Goal: Task Accomplishment & Management: Complete application form

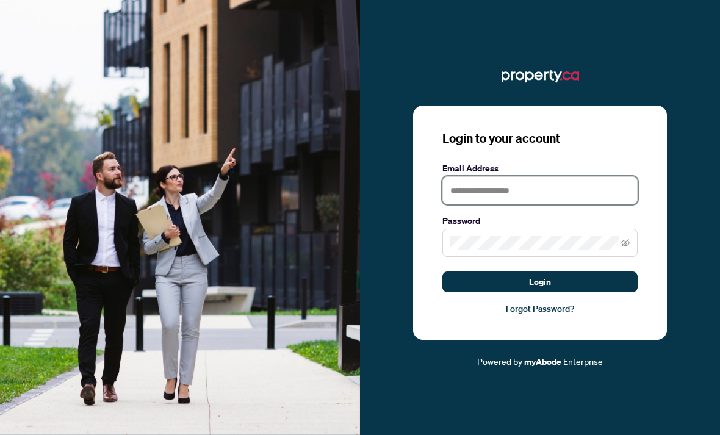
click at [545, 204] on input "text" at bounding box center [539, 190] width 195 height 28
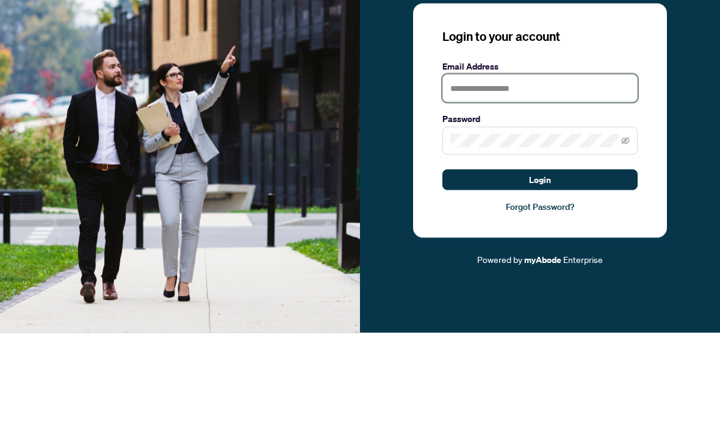
type input "**********"
click at [540, 271] on button "Login" at bounding box center [539, 281] width 195 height 21
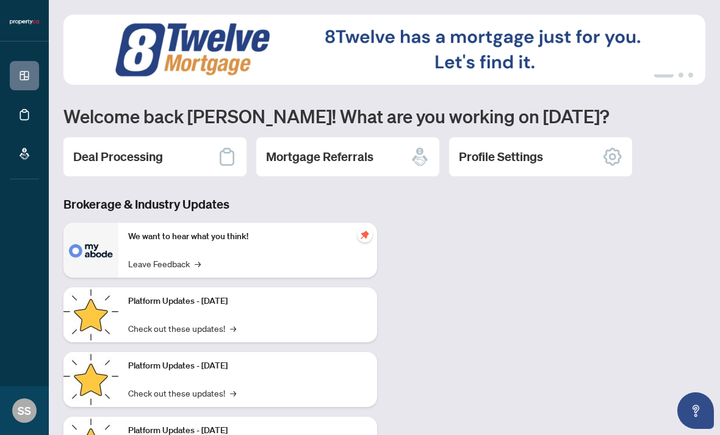
click at [106, 156] on h2 "Deal Processing" at bounding box center [118, 156] width 90 height 17
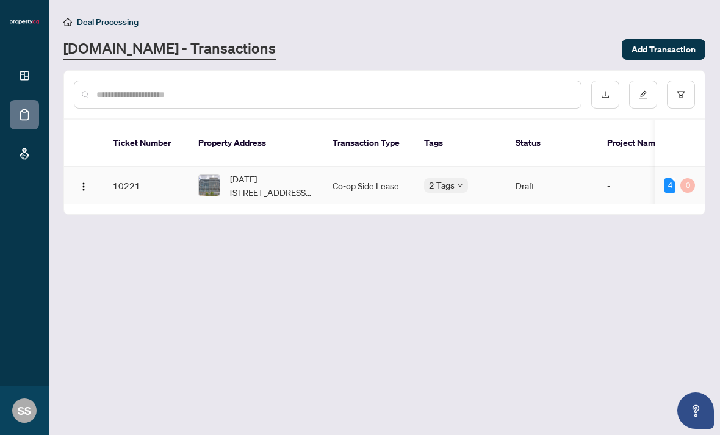
click at [240, 173] on span "[DATE][STREET_ADDRESS][PERSON_NAME][PERSON_NAME]" at bounding box center [271, 185] width 83 height 27
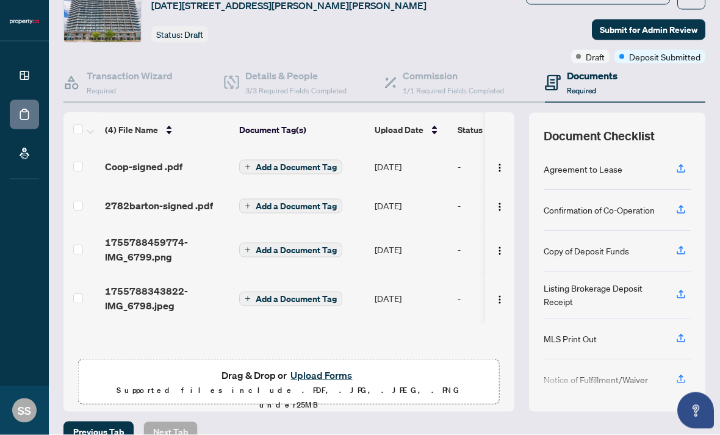
scroll to position [40, 0]
click at [325, 367] on button "Upload Forms" at bounding box center [321, 375] width 69 height 16
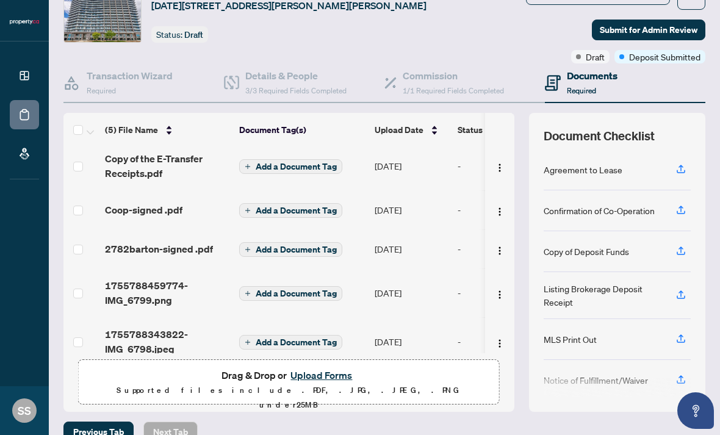
scroll to position [5, 0]
click at [497, 163] on img "button" at bounding box center [500, 168] width 10 height 10
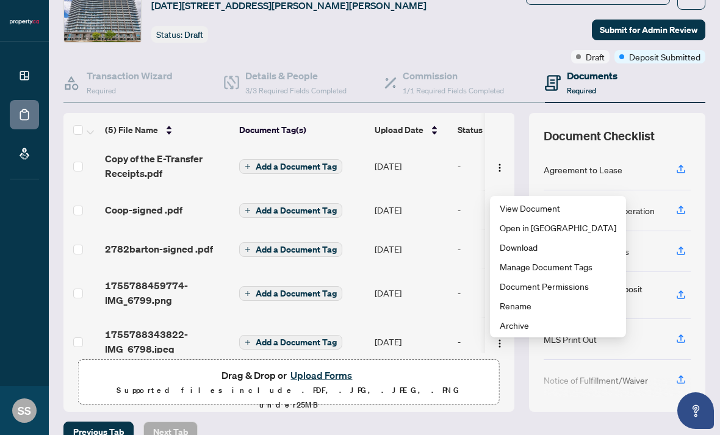
click at [503, 163] on img "button" at bounding box center [500, 168] width 10 height 10
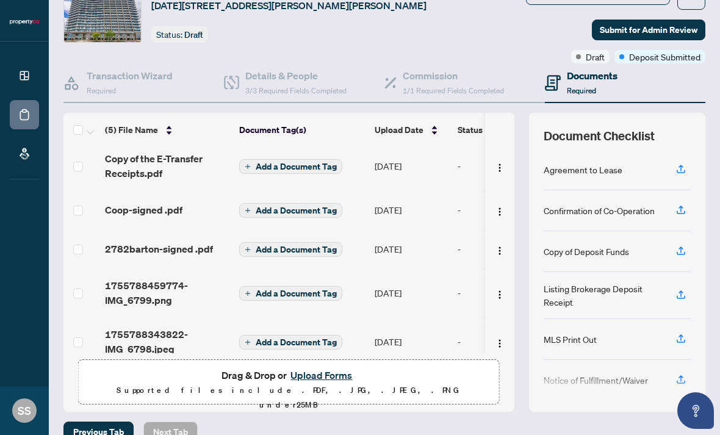
click at [495, 163] on img "button" at bounding box center [500, 168] width 10 height 10
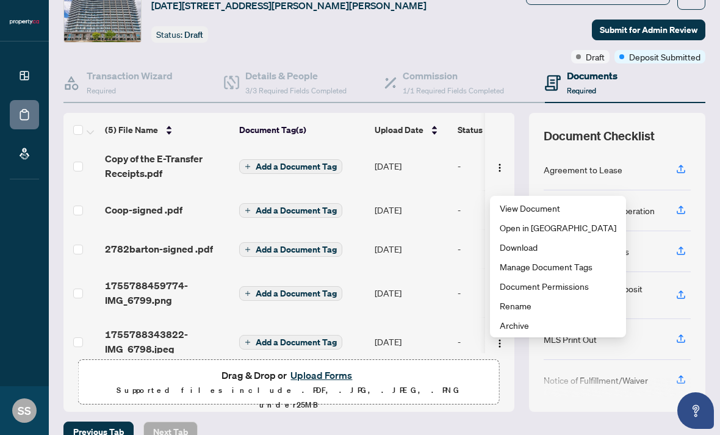
click at [495, 163] on img "button" at bounding box center [500, 168] width 10 height 10
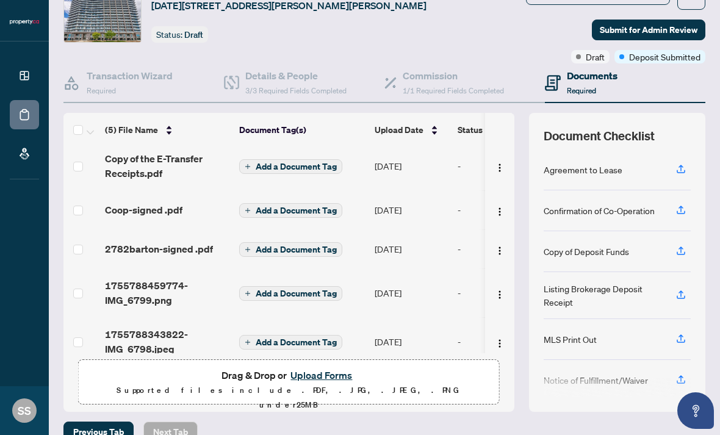
click at [522, 151] on div "(5) File Name Document Tag(s) Upload Date Status Copy of the E-Transfer Receipt…" at bounding box center [384, 262] width 642 height 299
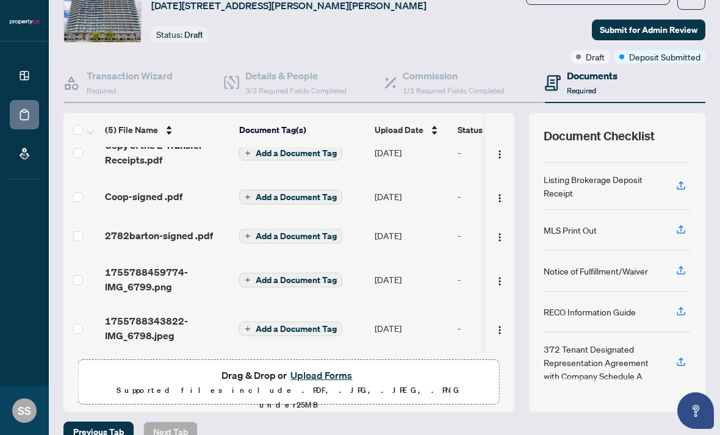
scroll to position [20, -1]
click at [180, 228] on span "2782barton-signed .pdf" at bounding box center [159, 235] width 108 height 15
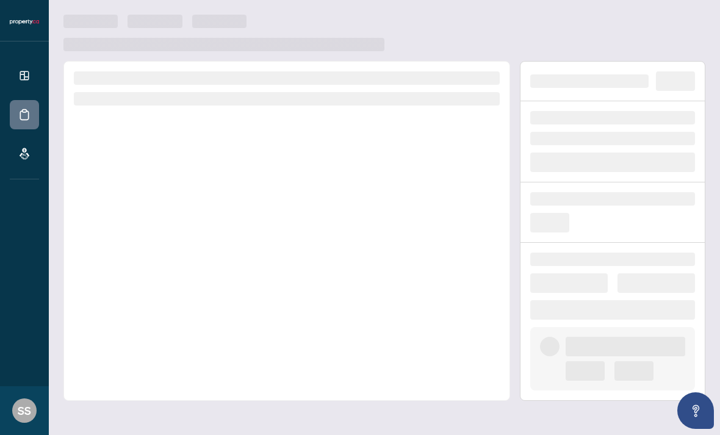
click at [181, 214] on div at bounding box center [286, 231] width 447 height 340
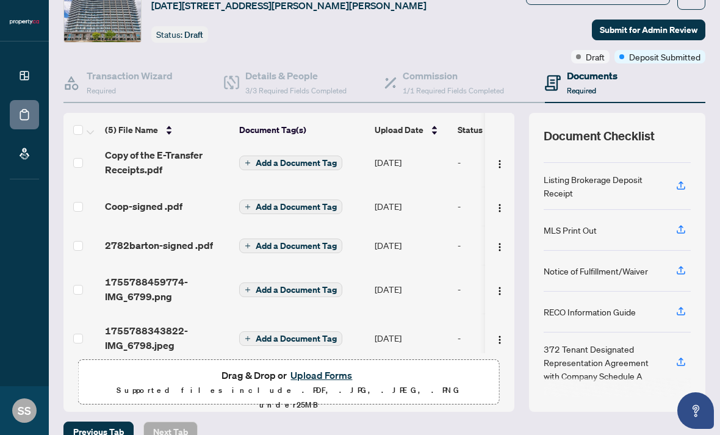
scroll to position [-2, 0]
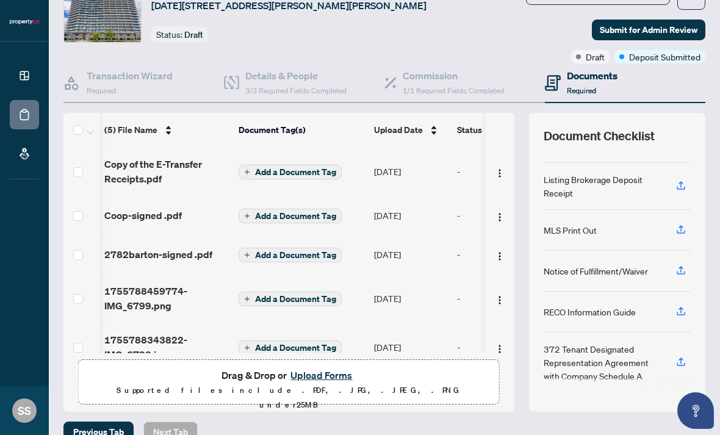
click at [189, 247] on span "2782barton-signed .pdf" at bounding box center [158, 254] width 108 height 15
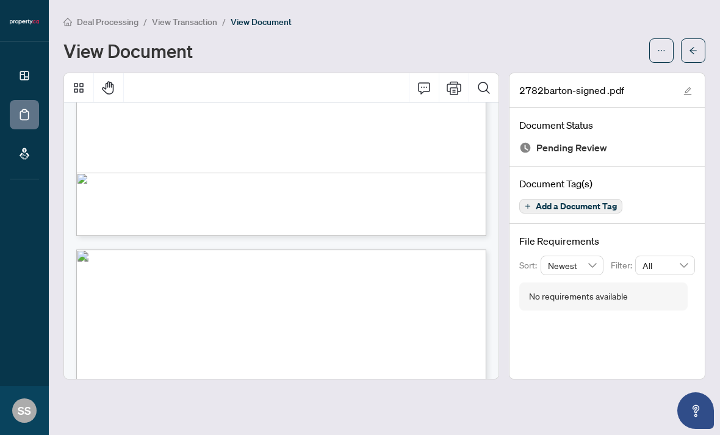
click at [236, 403] on main "Deal Processing / View Transaction / View Document View Document 2782barton-sig…" at bounding box center [384, 217] width 671 height 435
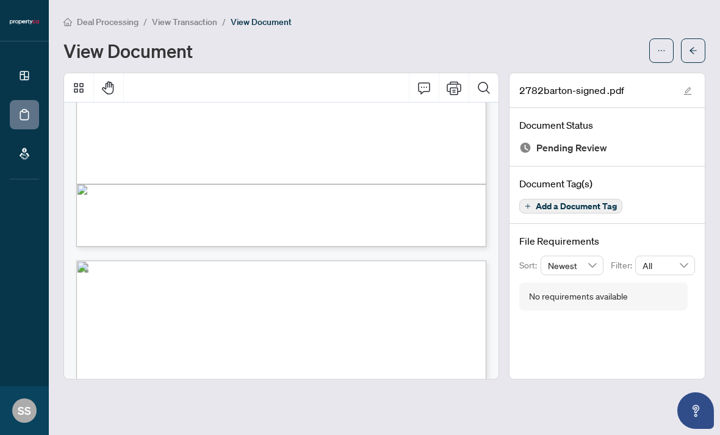
click at [235, 403] on main "Deal Processing / View Transaction / View Document View Document 2782barton-sig…" at bounding box center [384, 217] width 671 height 435
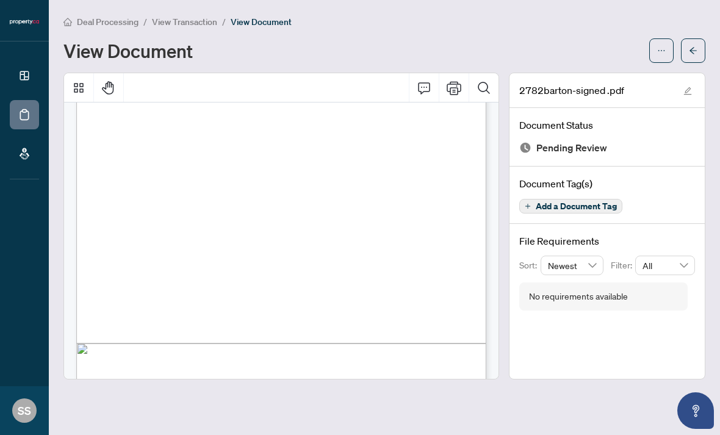
scroll to position [4047, 0]
click at [357, 397] on main "Deal Processing / View Transaction / View Document View Document 2782barton-sig…" at bounding box center [384, 217] width 671 height 435
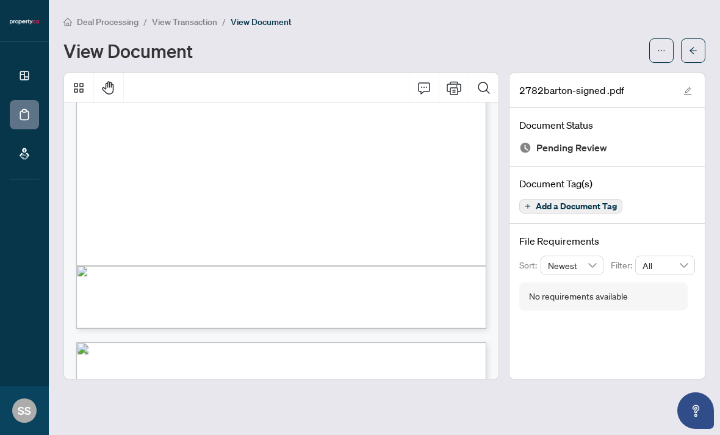
scroll to position [275, 0]
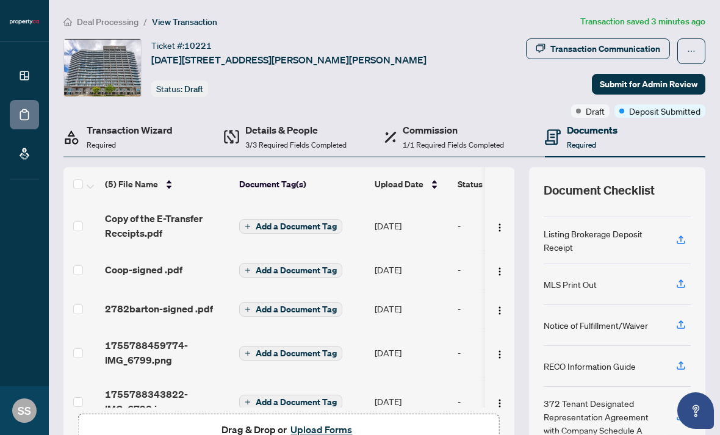
scroll to position [109, 0]
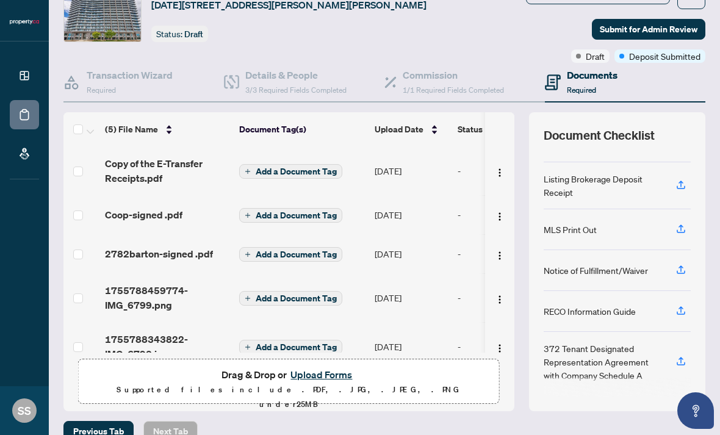
scroll to position [54, 0]
click at [341, 367] on button "Upload Forms" at bounding box center [321, 375] width 69 height 16
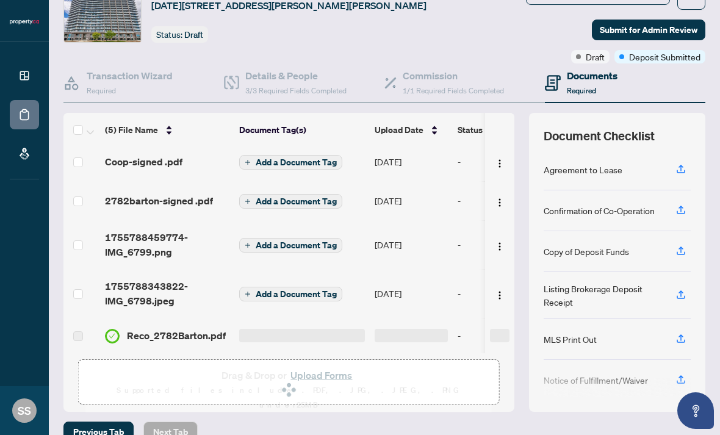
scroll to position [19, 0]
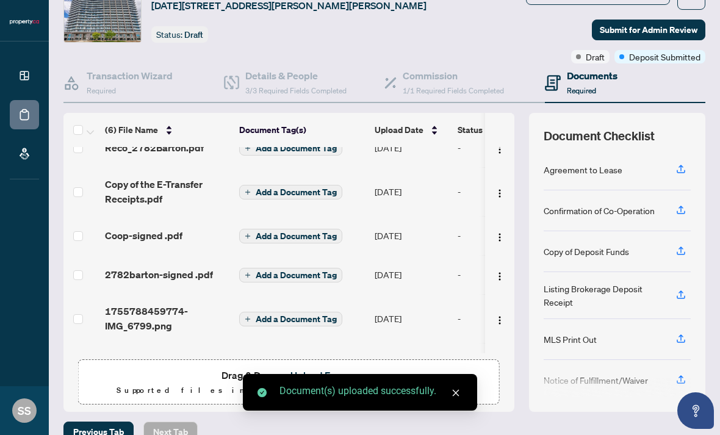
click at [458, 392] on icon "close" at bounding box center [455, 393] width 9 height 9
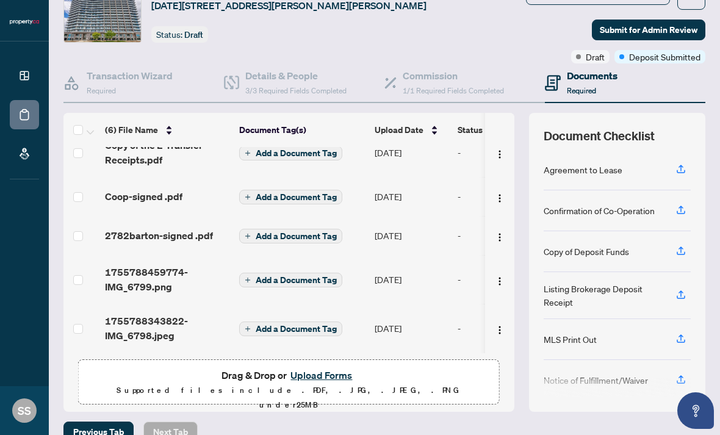
scroll to position [58, 0]
click at [355, 367] on button "Upload Forms" at bounding box center [321, 375] width 69 height 16
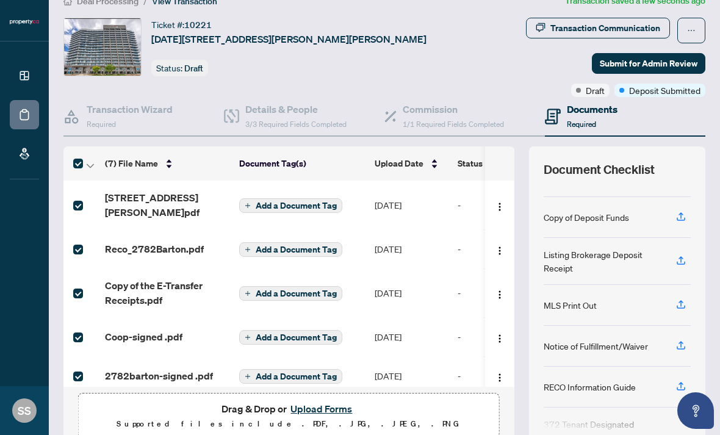
scroll to position [20, 0]
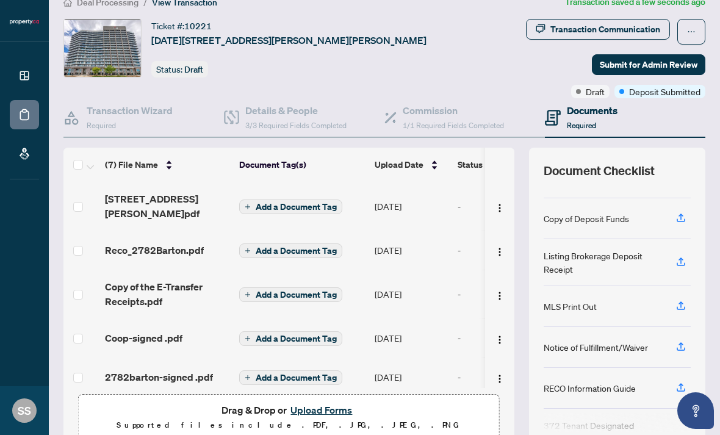
click at [323, 203] on span "Add a Document Tag" at bounding box center [296, 207] width 81 height 9
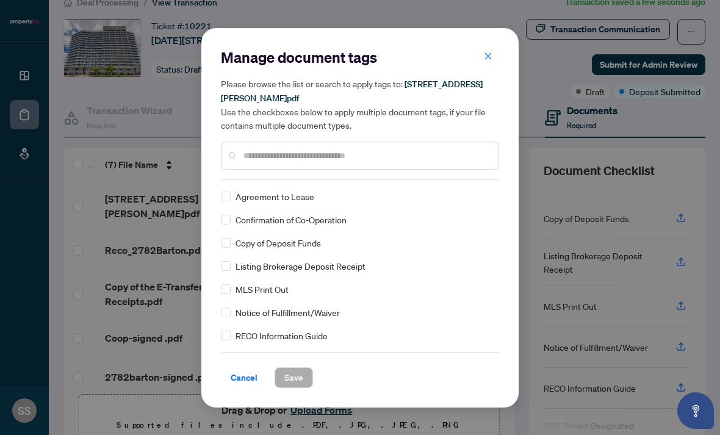
click at [493, 63] on button "button" at bounding box center [488, 56] width 24 height 21
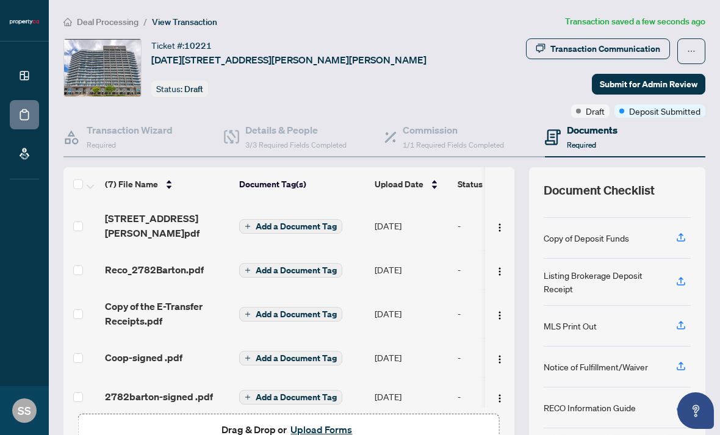
scroll to position [0, 0]
click at [295, 310] on span "Add a Document Tag" at bounding box center [296, 314] width 81 height 9
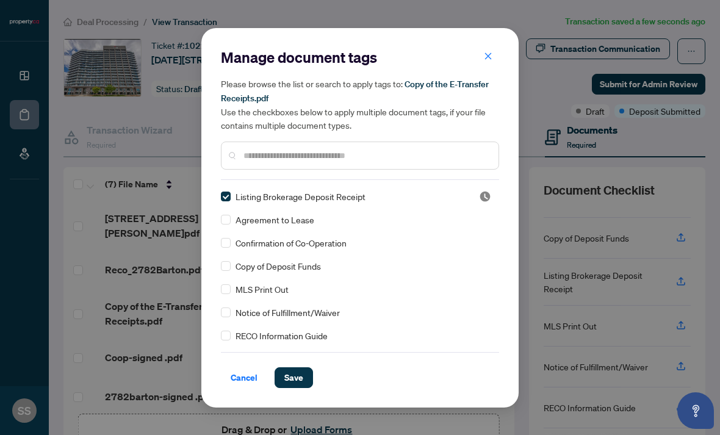
click at [295, 374] on span "Save" at bounding box center [293, 378] width 19 height 20
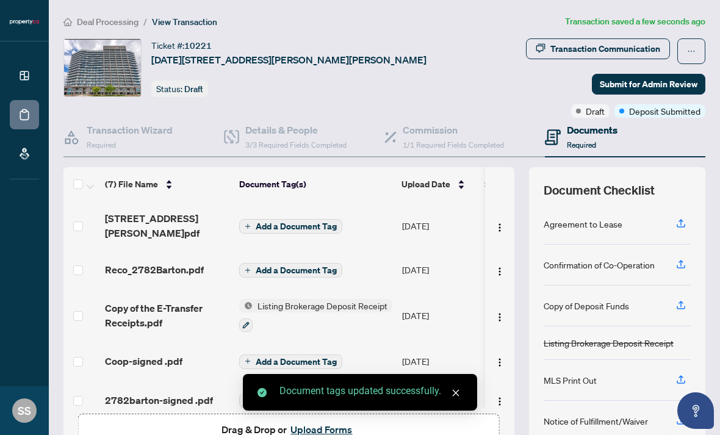
click at [318, 266] on span "Add a Document Tag" at bounding box center [296, 270] width 81 height 9
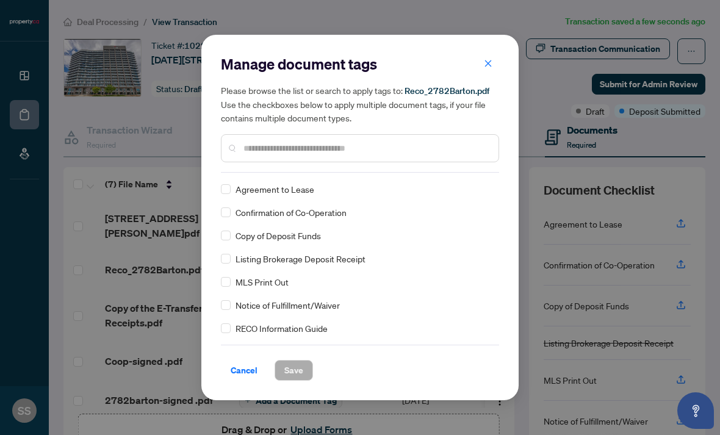
click at [237, 328] on span "RECO Information Guide" at bounding box center [282, 328] width 92 height 13
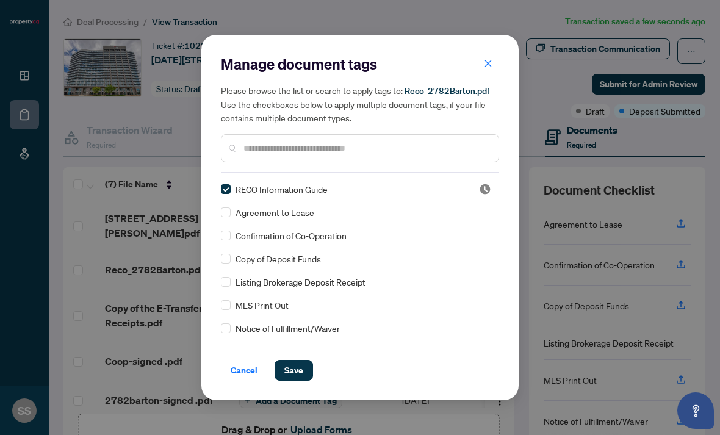
click at [302, 368] on span "Save" at bounding box center [293, 371] width 19 height 20
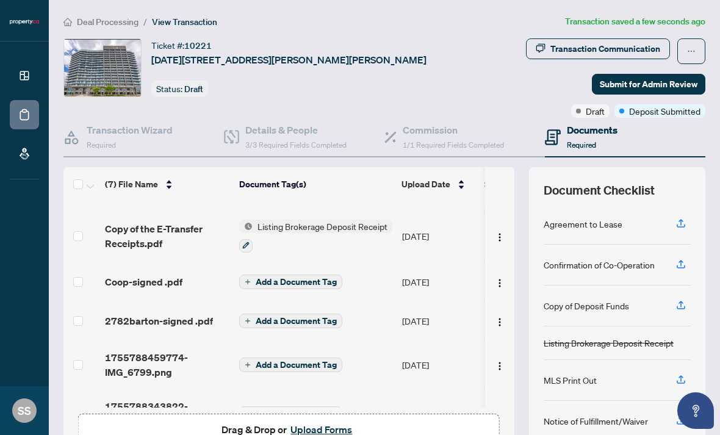
scroll to position [93, 0]
click at [326, 278] on span "Add a Document Tag" at bounding box center [296, 282] width 81 height 9
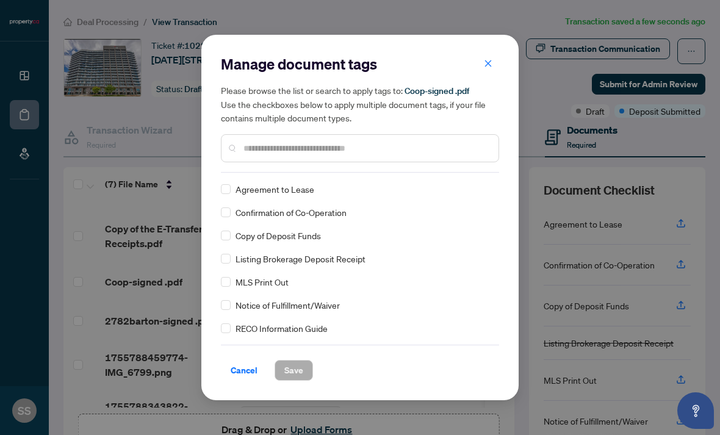
click at [318, 234] on span "Copy of Deposit Funds" at bounding box center [278, 235] width 85 height 13
click at [323, 214] on span "Confirmation of Co-Operation" at bounding box center [291, 212] width 111 height 13
click at [299, 370] on span "Save" at bounding box center [293, 371] width 19 height 20
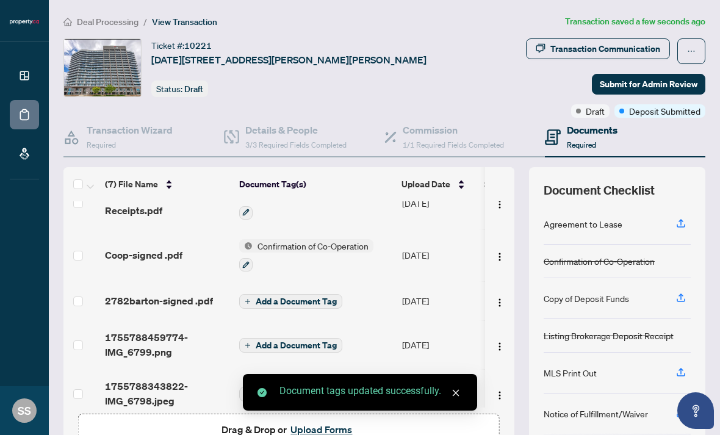
scroll to position [4, 0]
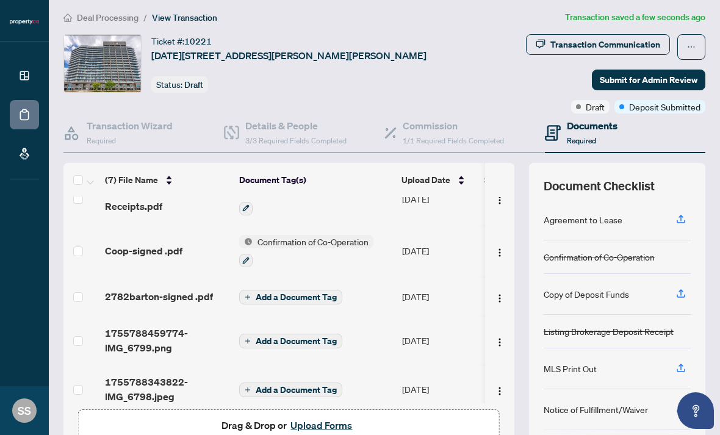
click at [348, 365] on td "Add a Document Tag" at bounding box center [315, 389] width 163 height 49
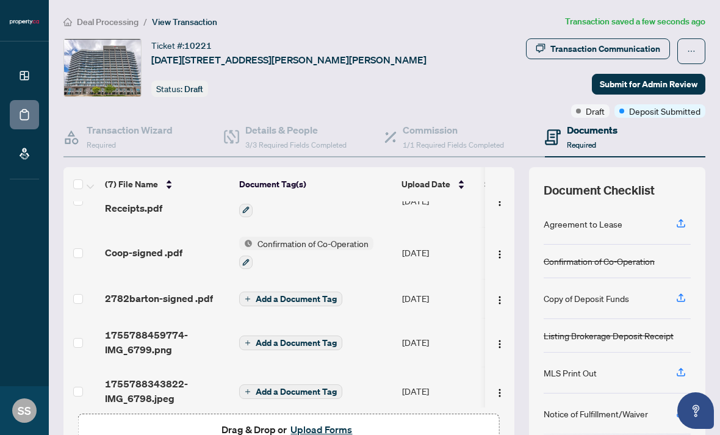
scroll to position [126, 0]
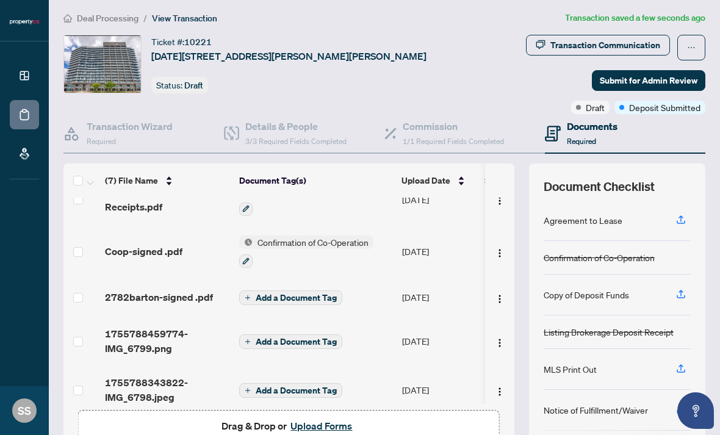
click at [303, 337] on span "Add a Document Tag" at bounding box center [296, 341] width 81 height 9
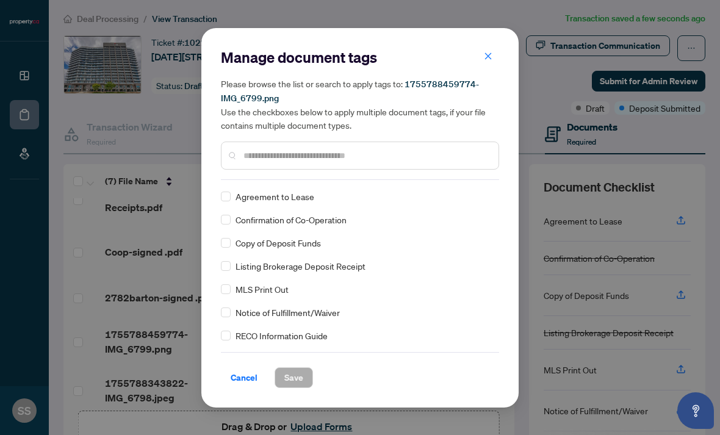
click at [498, 54] on button "button" at bounding box center [488, 56] width 24 height 21
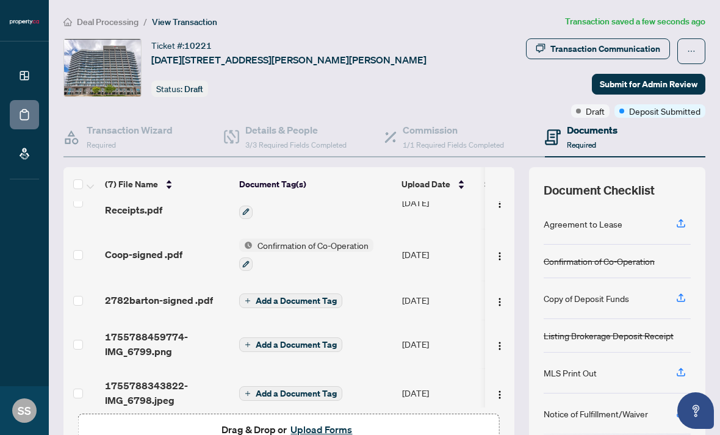
scroll to position [126, 0]
click at [162, 330] on span "1755788459774-IMG_6799.png" at bounding box center [167, 344] width 124 height 29
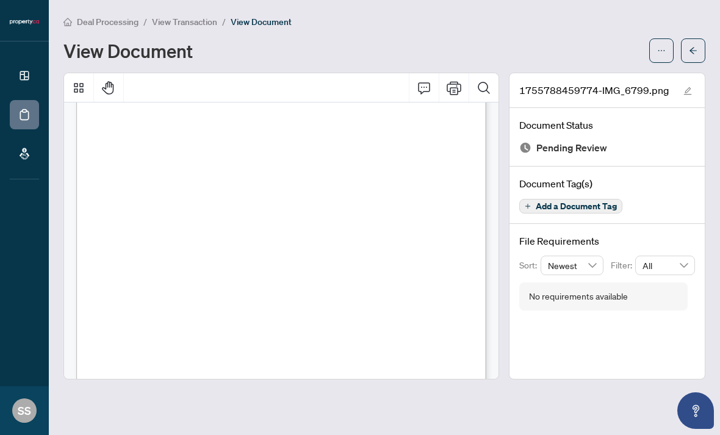
scroll to position [110, 0]
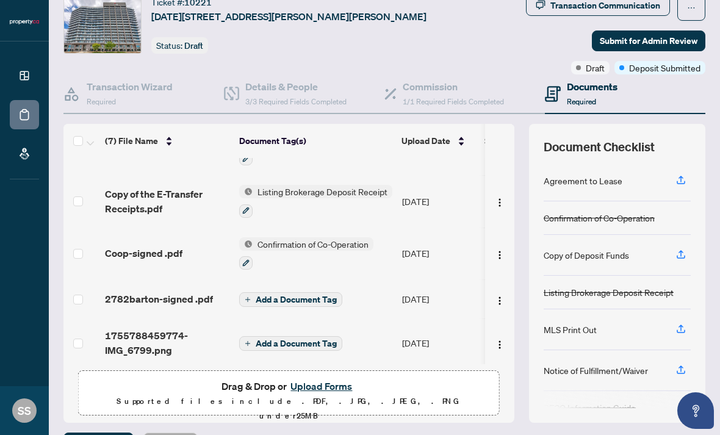
scroll to position [85, 0]
click at [272, 295] on span "Add a Document Tag" at bounding box center [296, 299] width 81 height 9
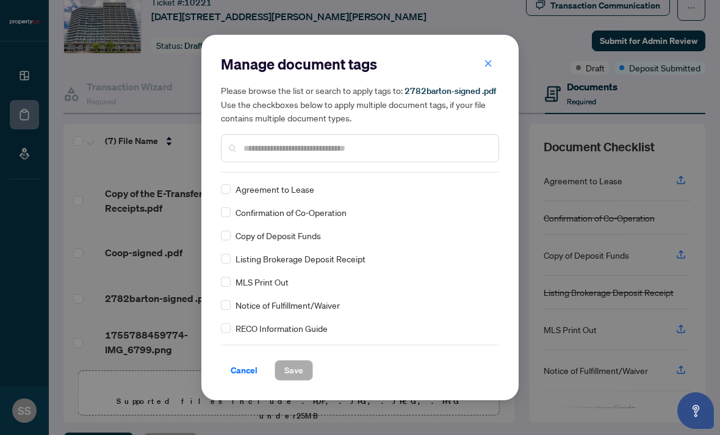
click at [237, 192] on span "Agreement to Lease" at bounding box center [275, 188] width 79 height 13
click at [230, 183] on label at bounding box center [226, 188] width 10 height 13
click at [298, 370] on span "Save" at bounding box center [293, 371] width 19 height 20
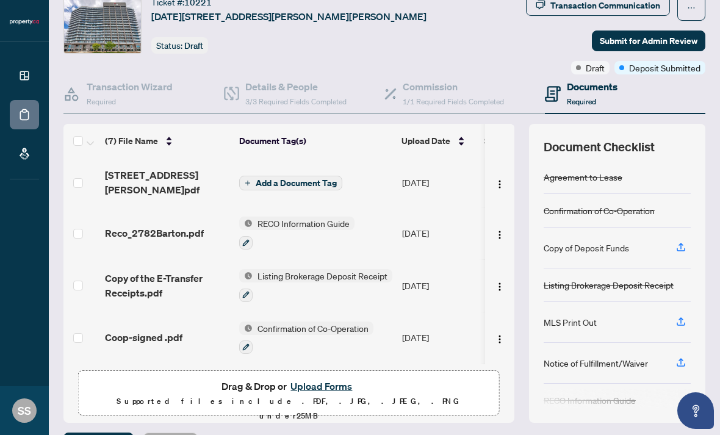
scroll to position [0, 0]
click at [274, 179] on span "Add a Document Tag" at bounding box center [296, 183] width 81 height 9
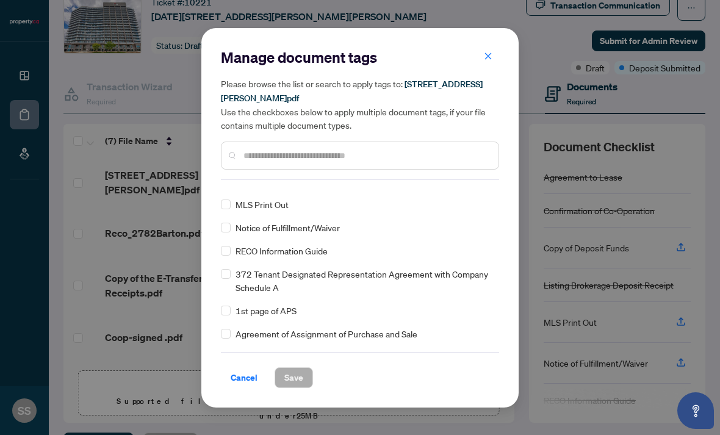
scroll to position [86, 0]
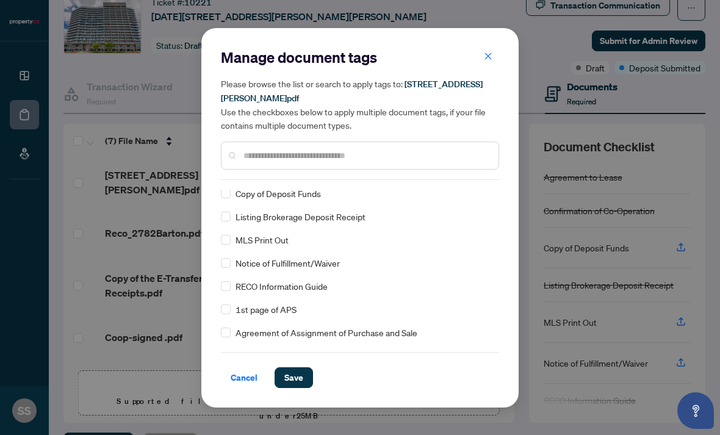
click at [306, 369] on button "Save" at bounding box center [294, 377] width 38 height 21
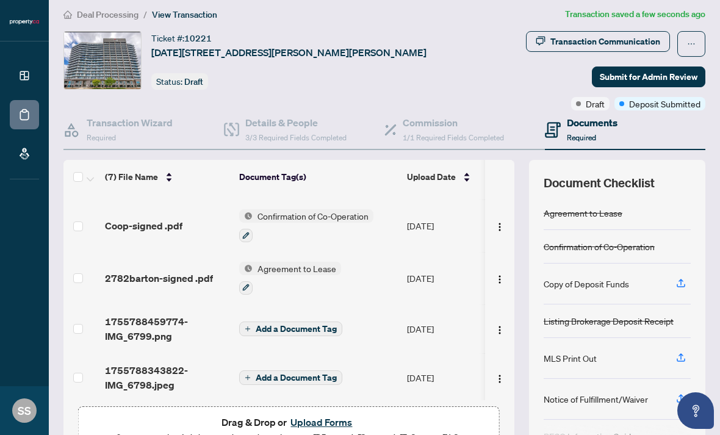
click at [112, 314] on span "1755788459774-IMG_6799.png" at bounding box center [167, 328] width 124 height 29
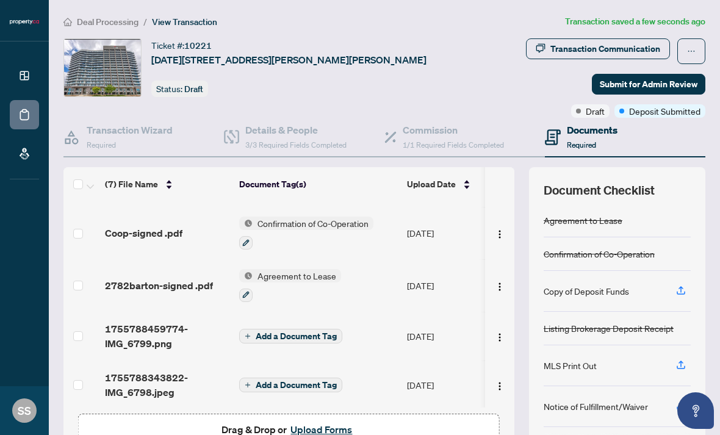
click at [290, 332] on span "Add a Document Tag" at bounding box center [296, 336] width 81 height 9
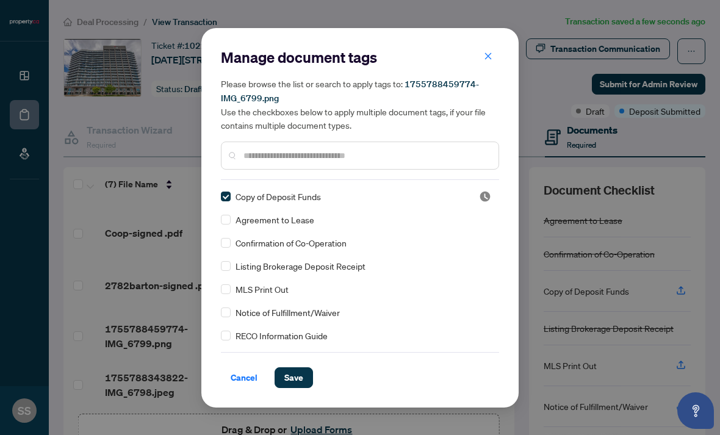
click at [300, 372] on span "Save" at bounding box center [293, 378] width 19 height 20
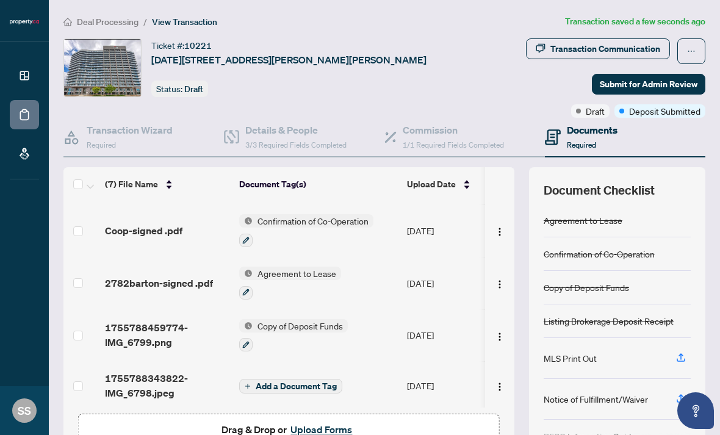
click at [143, 371] on span "1755788343822-IMG_6798.jpeg" at bounding box center [167, 385] width 124 height 29
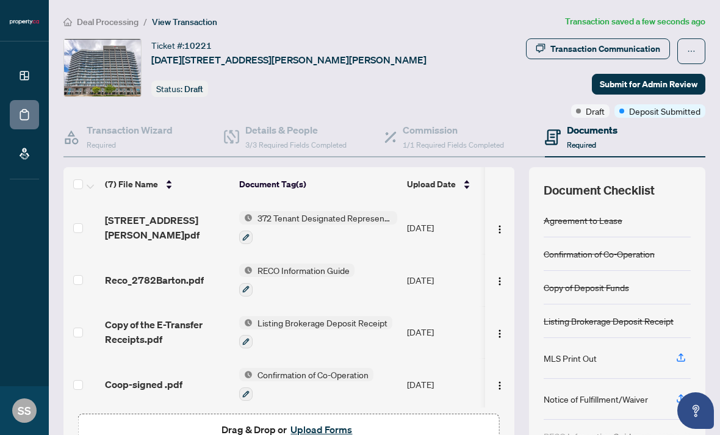
click at [286, 368] on span "Confirmation of Co-Operation" at bounding box center [313, 374] width 121 height 13
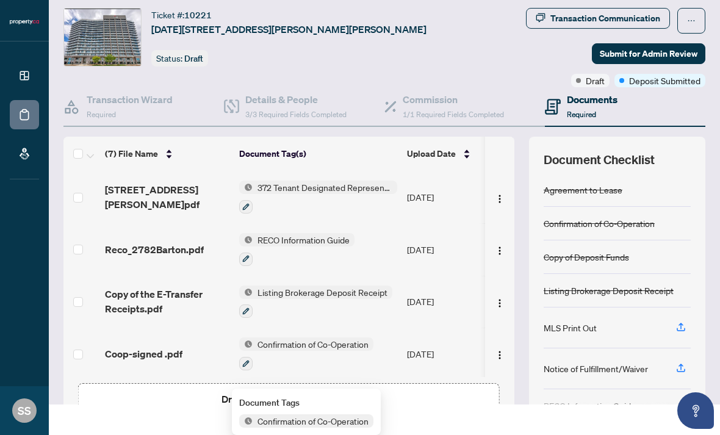
click at [230, 343] on td "Coop-signed .pdf" at bounding box center [167, 354] width 134 height 52
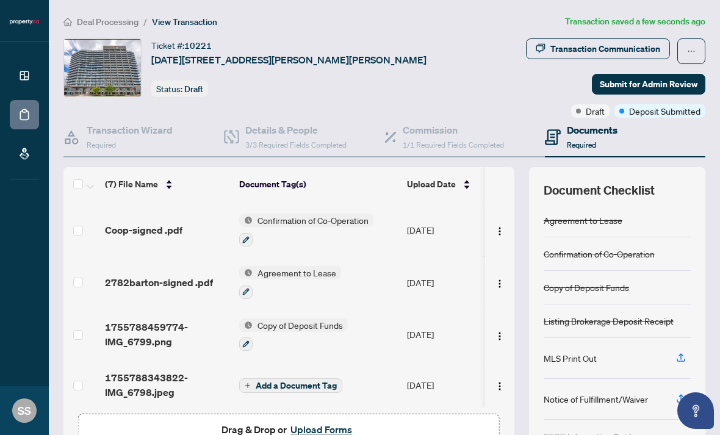
click at [262, 381] on span "Add a Document Tag" at bounding box center [296, 385] width 81 height 9
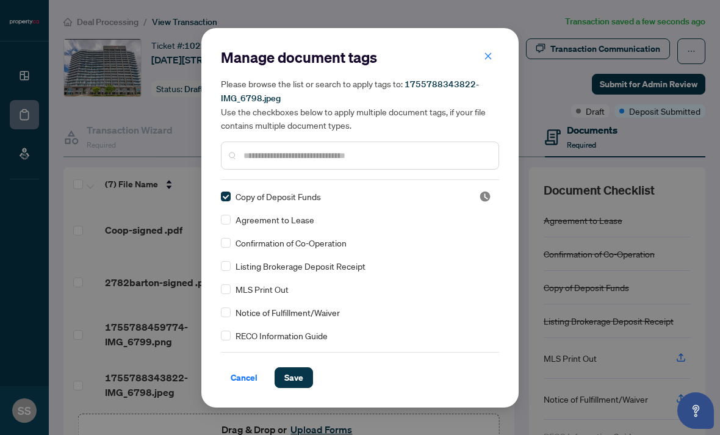
click at [289, 383] on span "Save" at bounding box center [293, 378] width 19 height 20
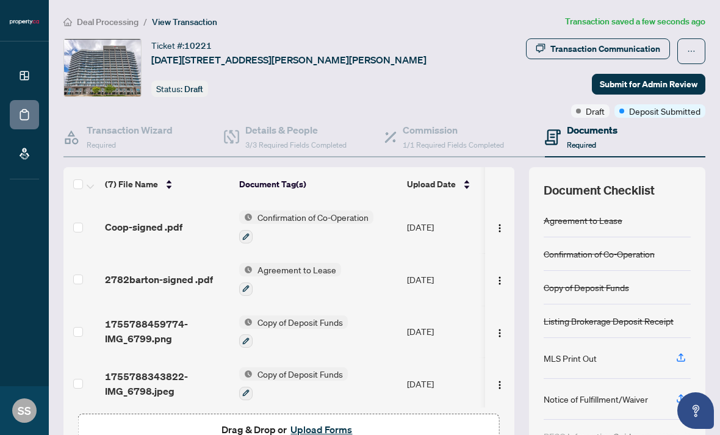
click at [643, 74] on span "Submit for Admin Review" at bounding box center [649, 84] width 98 height 20
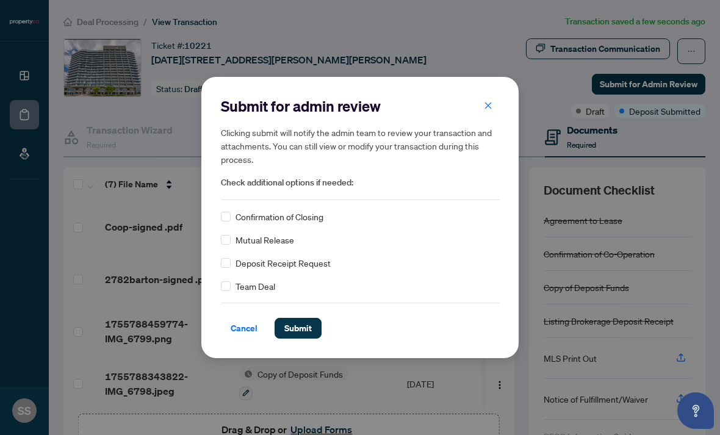
click at [294, 333] on span "Submit" at bounding box center [297, 328] width 27 height 20
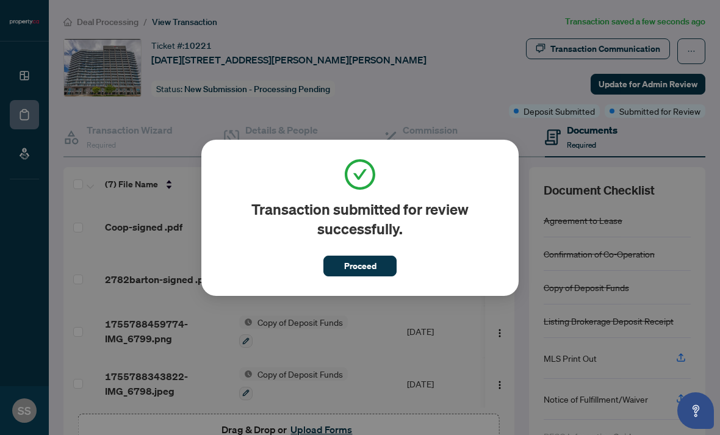
click at [361, 257] on span "Proceed" at bounding box center [360, 266] width 32 height 20
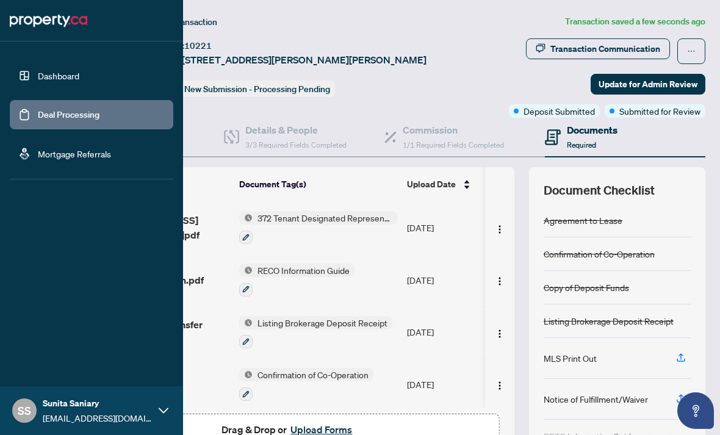
click at [38, 109] on link "Deal Processing" at bounding box center [69, 114] width 62 height 11
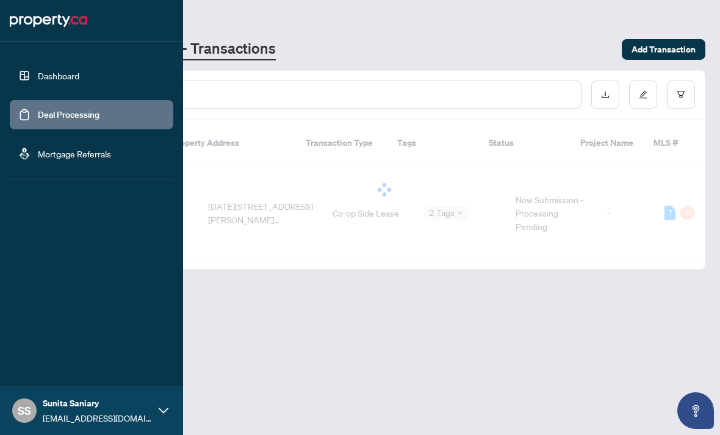
click at [42, 70] on link "Dashboard" at bounding box center [58, 75] width 41 height 11
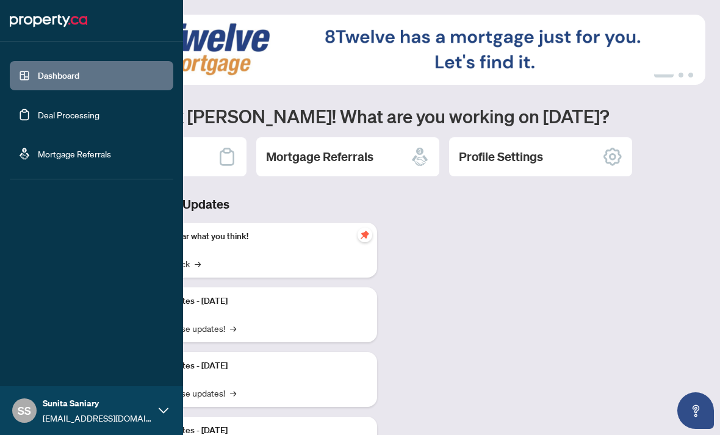
click at [41, 118] on link "Deal Processing" at bounding box center [69, 114] width 62 height 11
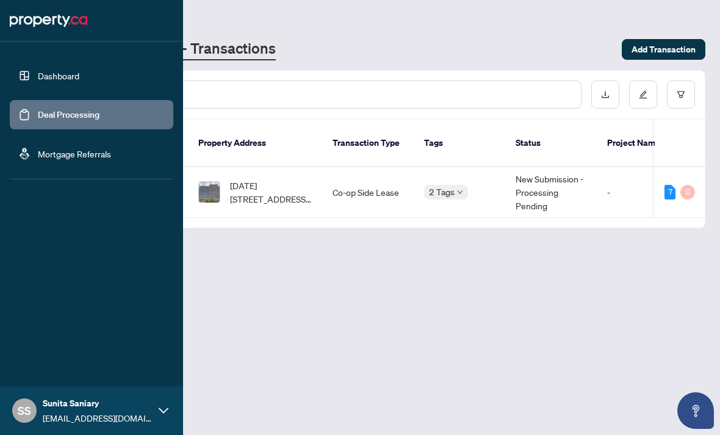
click at [43, 70] on link "Dashboard" at bounding box center [58, 75] width 41 height 11
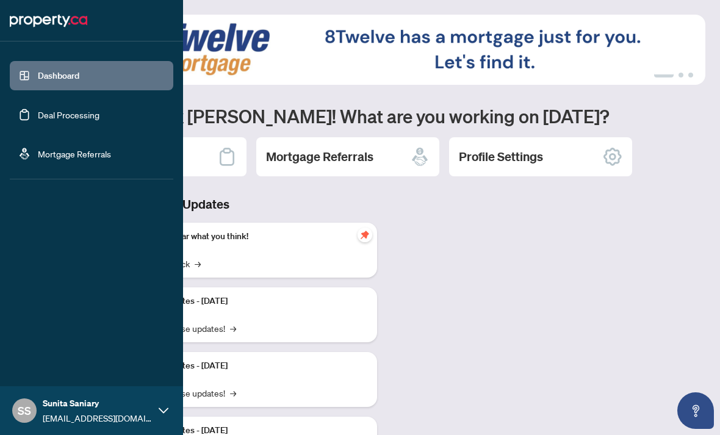
click at [41, 115] on link "Deal Processing" at bounding box center [69, 114] width 62 height 11
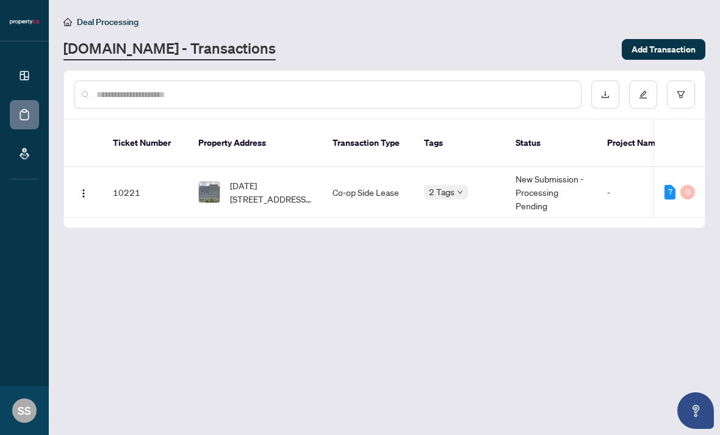
click at [530, 51] on div "[DOMAIN_NAME] - Transactions" at bounding box center [338, 49] width 551 height 22
click at [455, 185] on div "2 Tags" at bounding box center [446, 192] width 44 height 14
click at [613, 259] on main "Deal Processing [DOMAIN_NAME] - Transactions Add Transaction Ticket Number Prop…" at bounding box center [384, 217] width 671 height 435
click at [675, 46] on span "Add Transaction" at bounding box center [663, 50] width 64 height 20
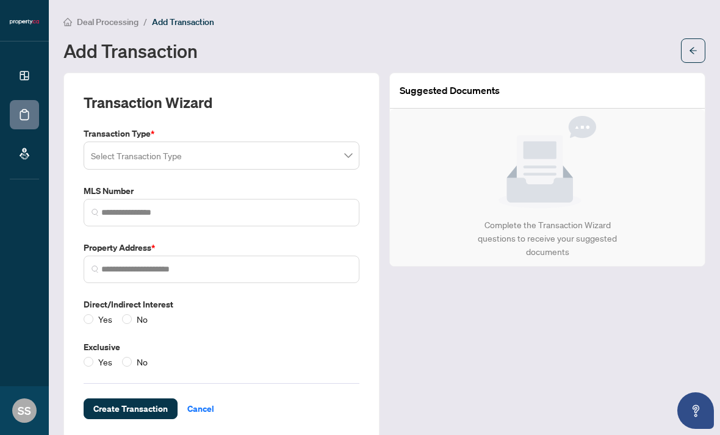
click at [104, 150] on input "search" at bounding box center [216, 157] width 250 height 27
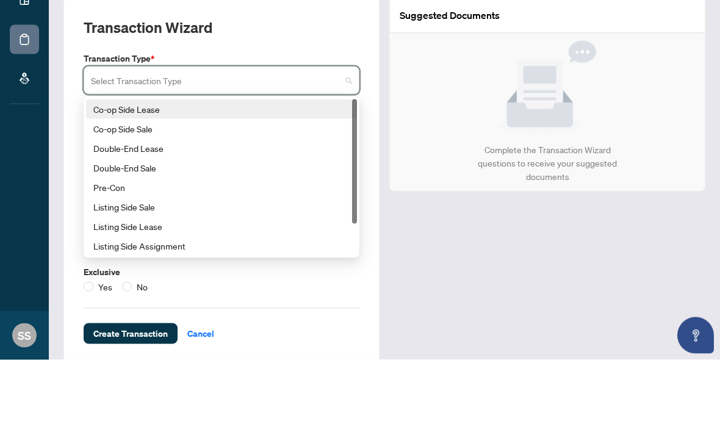
click at [107, 178] on div "Co-op Side Lease" at bounding box center [221, 184] width 256 height 13
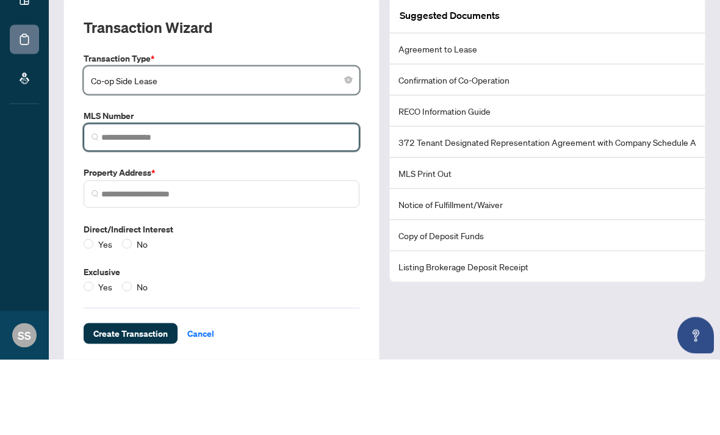
click at [108, 206] on input "search" at bounding box center [226, 212] width 250 height 13
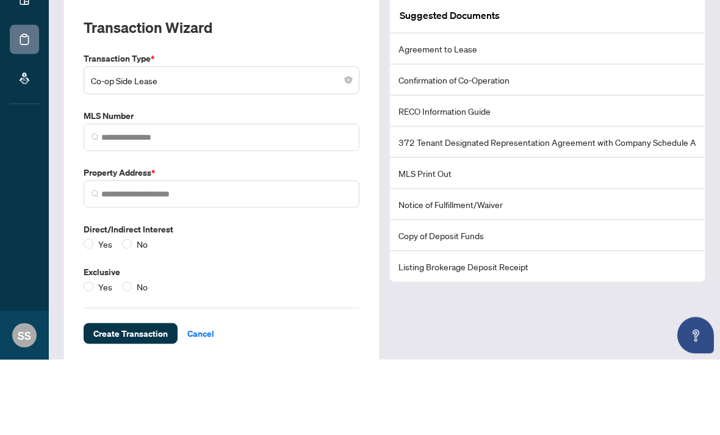
click at [128, 144] on input "search" at bounding box center [216, 157] width 250 height 27
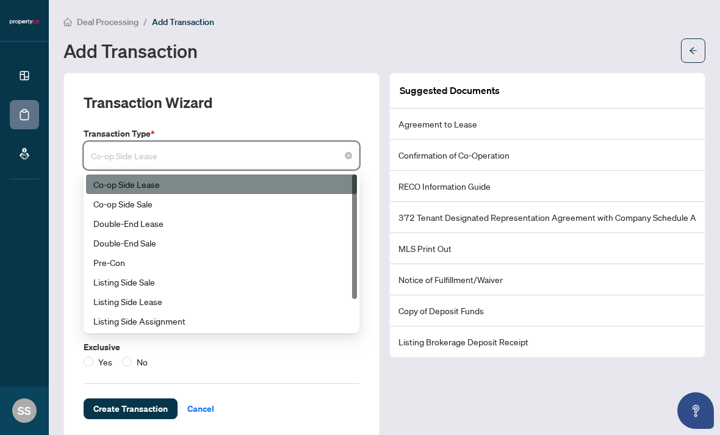
click at [63, 182] on div "Transaction Wizard Transaction Type * Co-op Side Lease 15 18 Co-op Side Lease C…" at bounding box center [222, 256] width 326 height 367
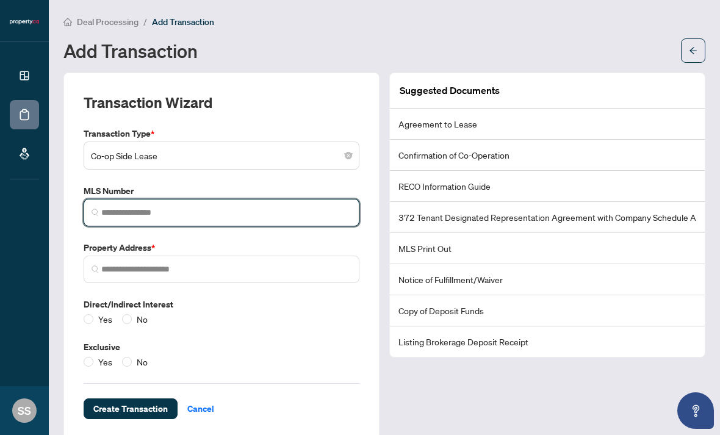
click at [124, 206] on input "search" at bounding box center [226, 212] width 250 height 13
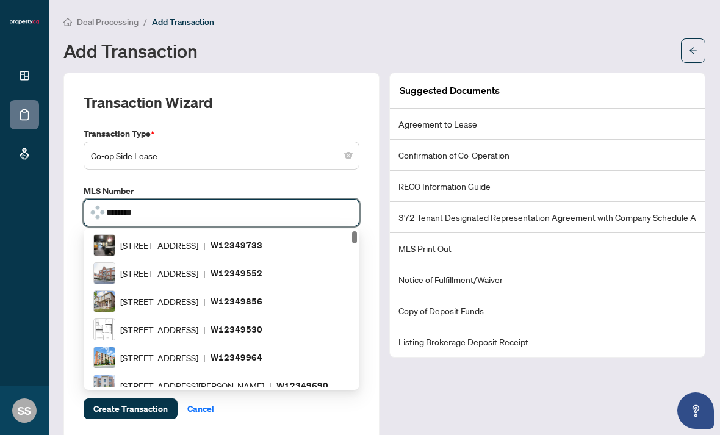
type input "*********"
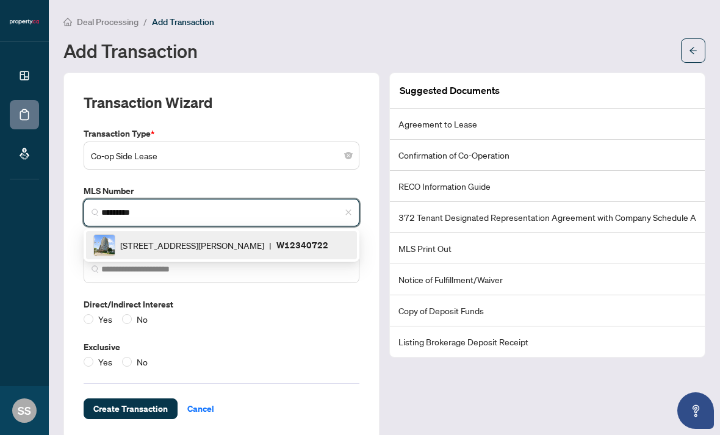
click at [101, 235] on img at bounding box center [104, 245] width 21 height 21
type input "**********"
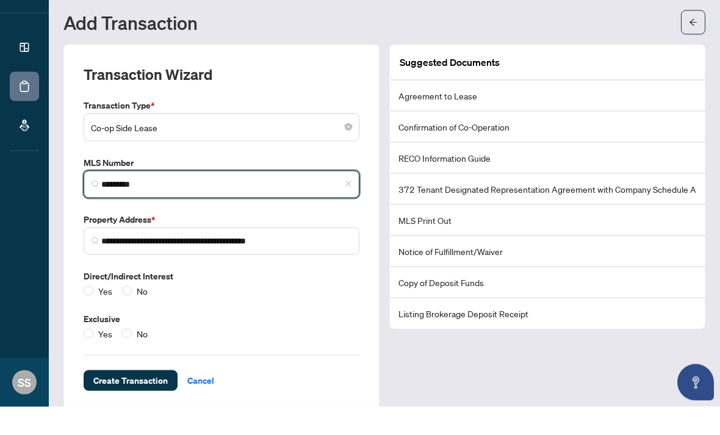
type input "*********"
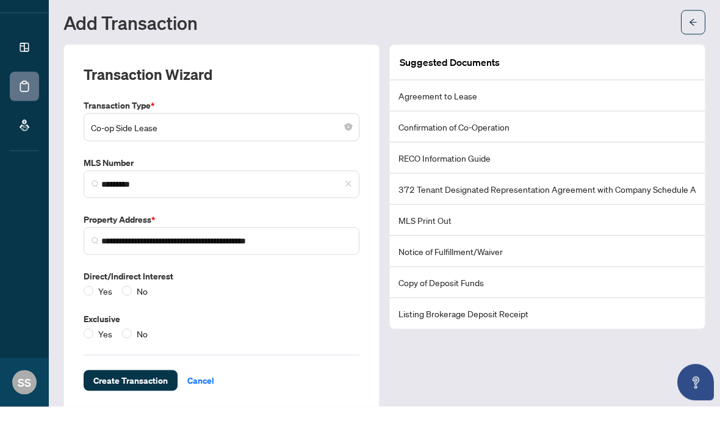
click at [137, 312] on span "No" at bounding box center [142, 318] width 21 height 13
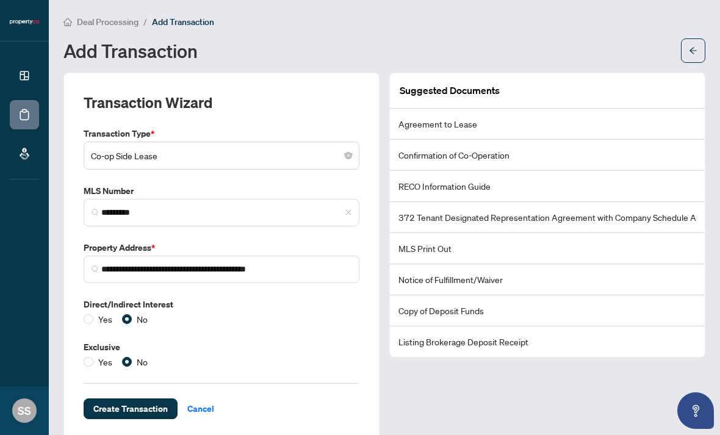
click at [126, 399] on span "Create Transaction" at bounding box center [130, 409] width 74 height 20
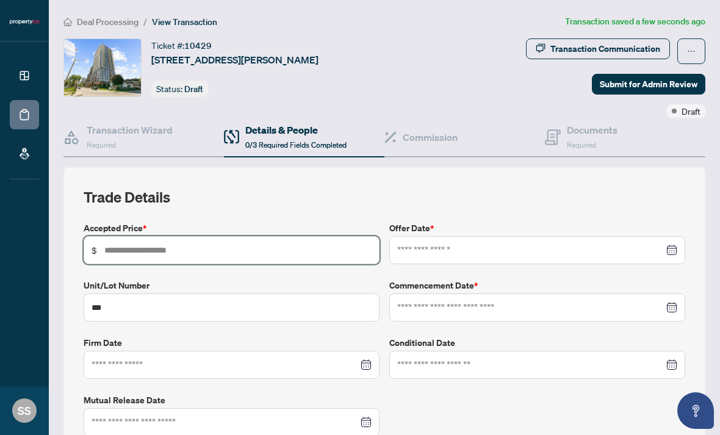
click at [112, 243] on input "text" at bounding box center [237, 249] width 267 height 13
type input "*****"
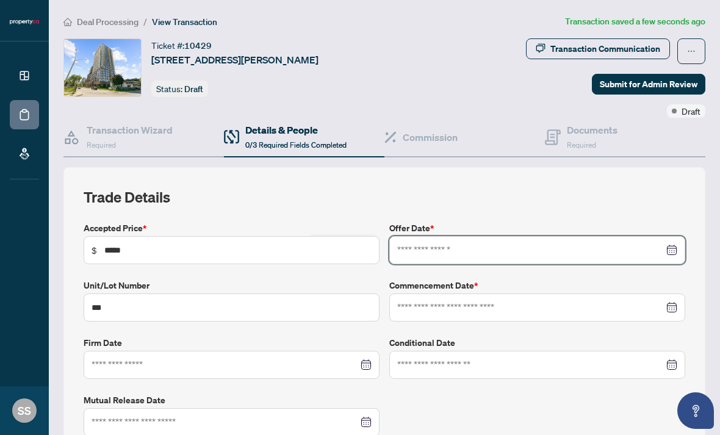
click at [464, 243] on input at bounding box center [530, 249] width 267 height 13
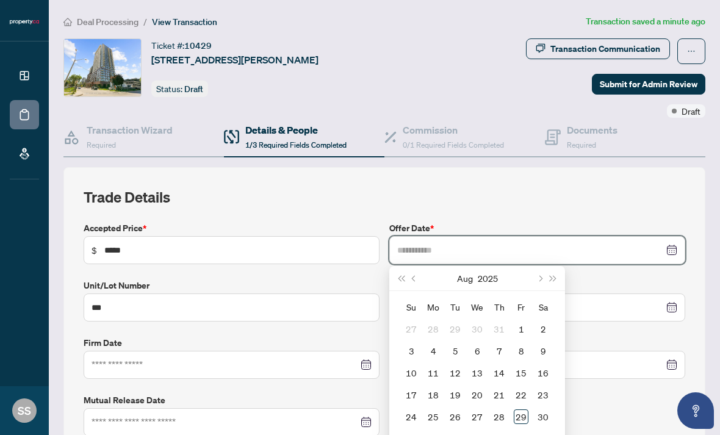
type input "**********"
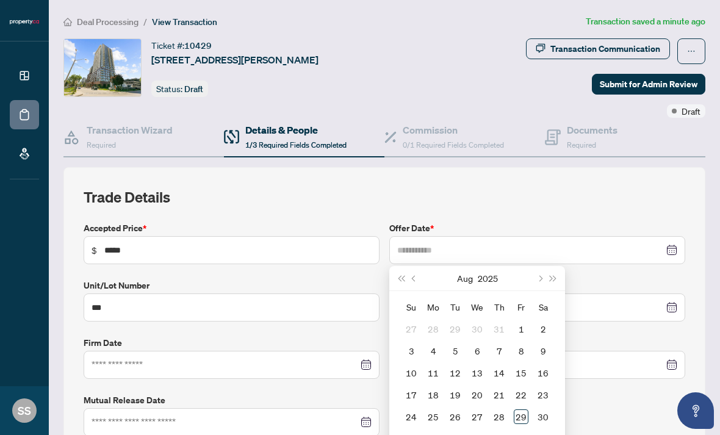
click at [476, 387] on div "20" at bounding box center [477, 394] width 15 height 15
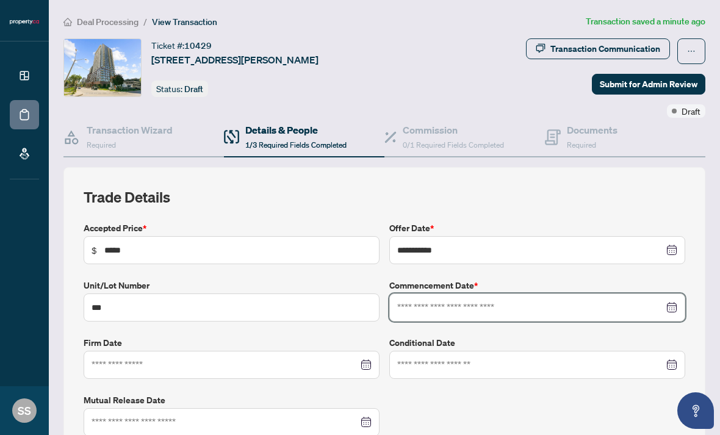
click at [565, 301] on input at bounding box center [530, 307] width 267 height 13
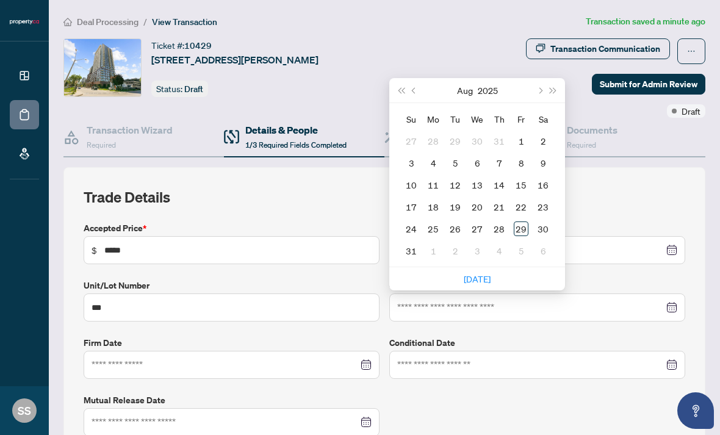
click at [541, 87] on span "Next month (PageDown)" at bounding box center [539, 90] width 6 height 6
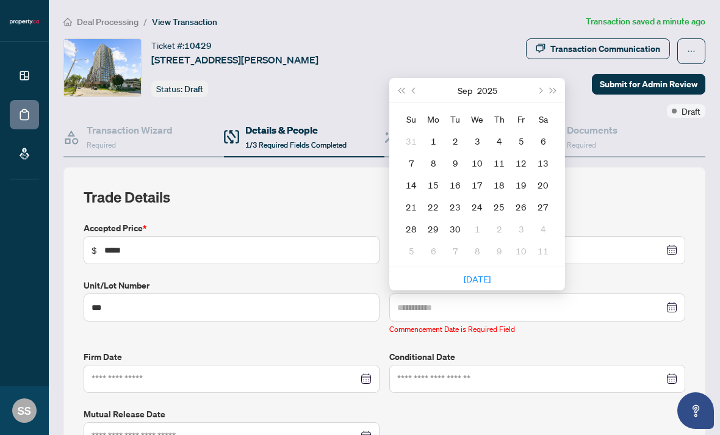
type input "**********"
click at [433, 134] on div "1" at bounding box center [433, 141] width 15 height 15
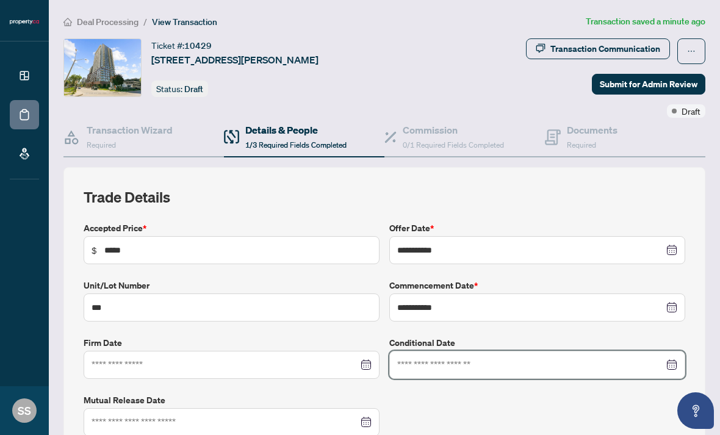
click at [506, 358] on input at bounding box center [530, 364] width 267 height 13
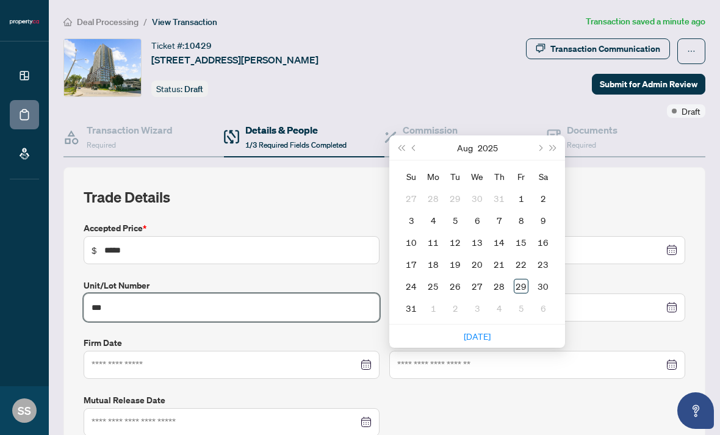
click at [336, 293] on input "***" at bounding box center [232, 307] width 296 height 28
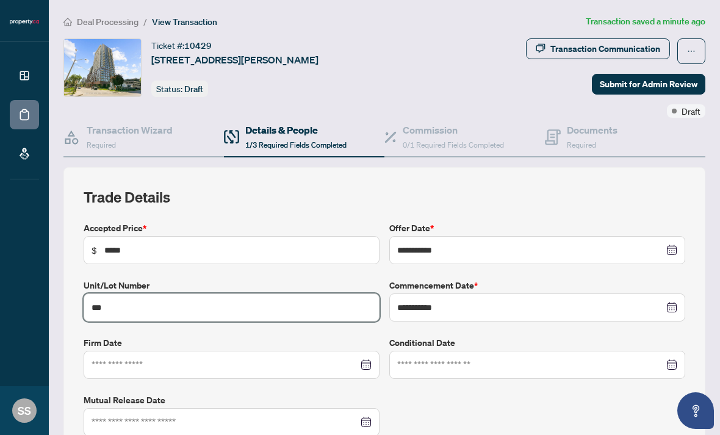
scroll to position [16, 0]
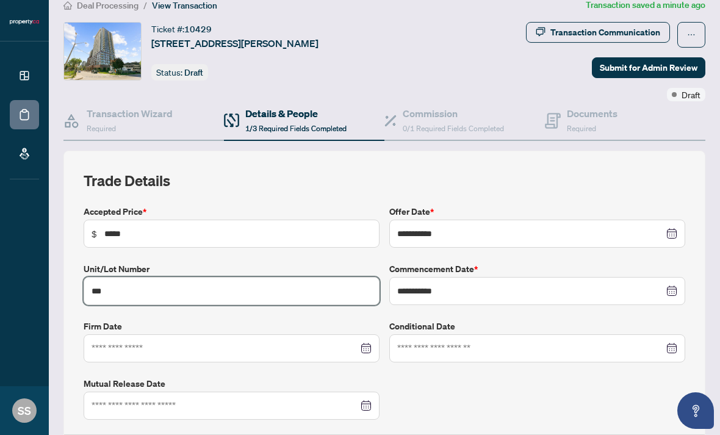
click at [371, 342] on div at bounding box center [232, 348] width 280 height 13
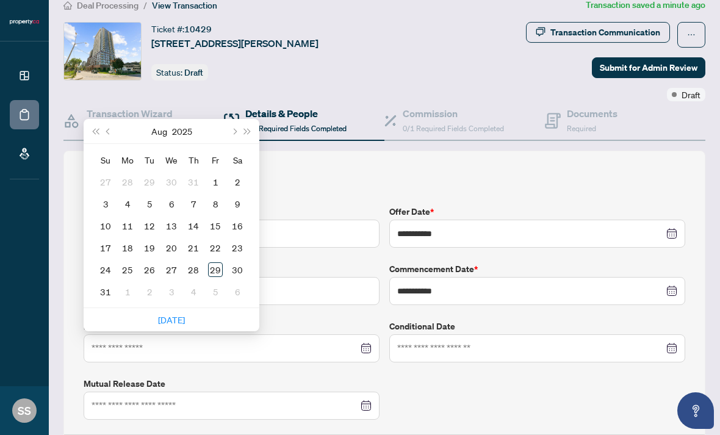
click at [364, 333] on div "**********" at bounding box center [384, 371] width 611 height 333
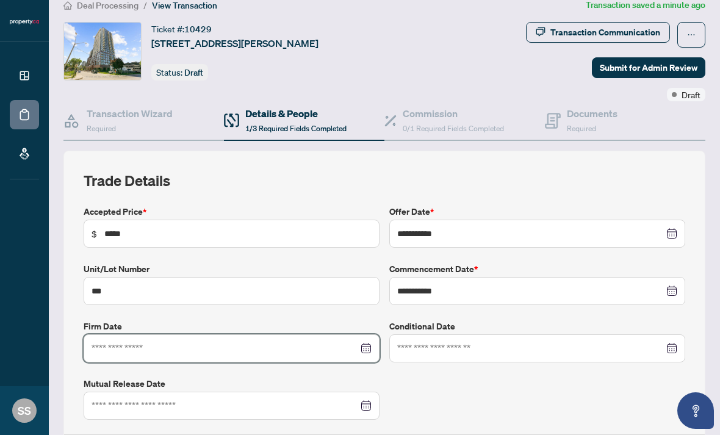
click at [358, 342] on input at bounding box center [225, 348] width 267 height 13
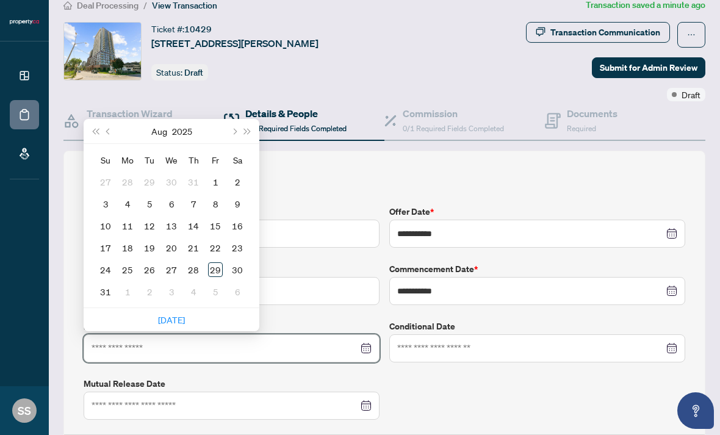
type input "**********"
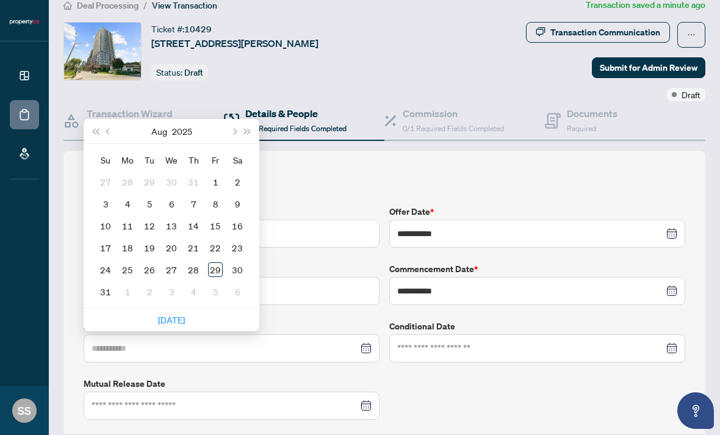
click at [125, 284] on div "1" at bounding box center [127, 291] width 15 height 15
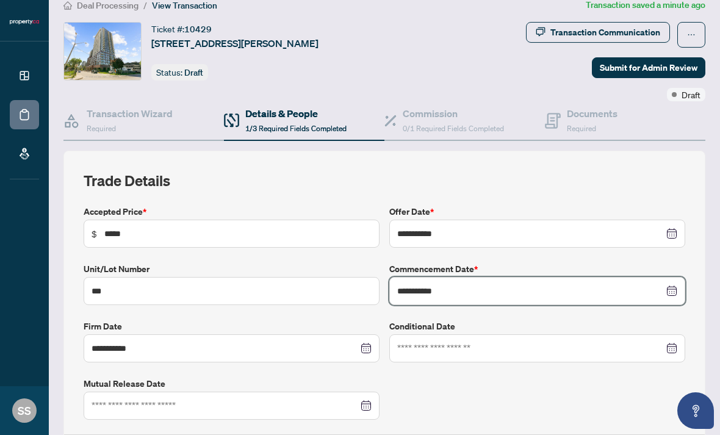
click at [631, 284] on input "**********" at bounding box center [530, 290] width 267 height 13
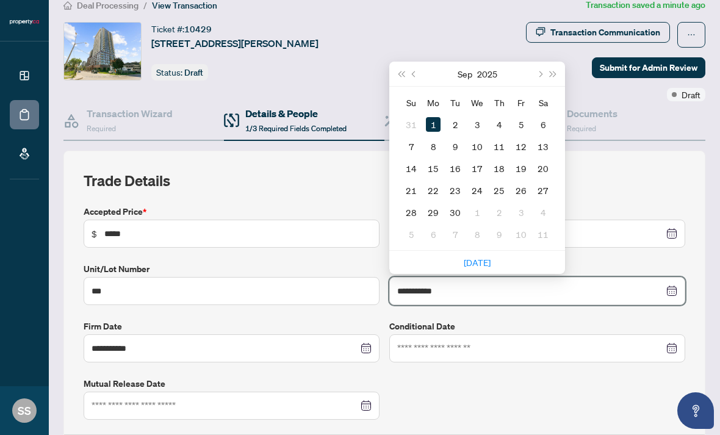
click at [662, 284] on input "**********" at bounding box center [530, 290] width 267 height 13
click at [674, 284] on div "**********" at bounding box center [537, 290] width 280 height 13
click at [674, 277] on div "**********" at bounding box center [537, 291] width 296 height 28
click at [678, 277] on div "**********" at bounding box center [537, 291] width 296 height 28
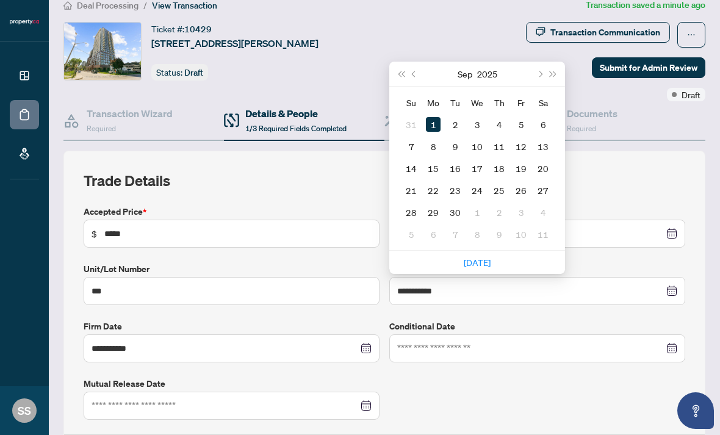
click at [417, 62] on button "Previous month (PageUp)" at bounding box center [414, 74] width 13 height 24
type input "**********"
click at [481, 183] on div "20" at bounding box center [477, 190] width 15 height 15
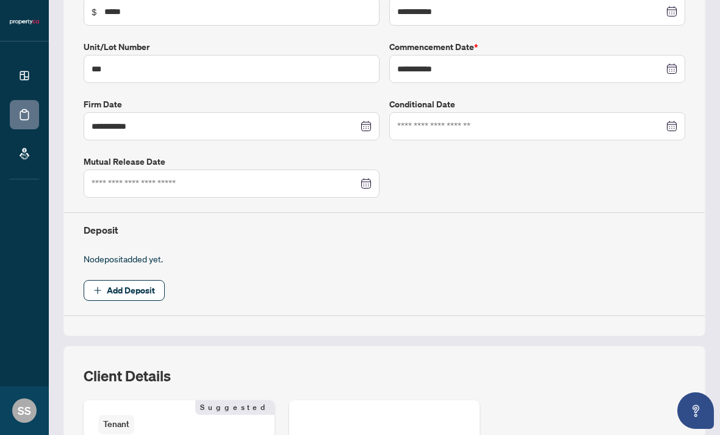
scroll to position [326, 0]
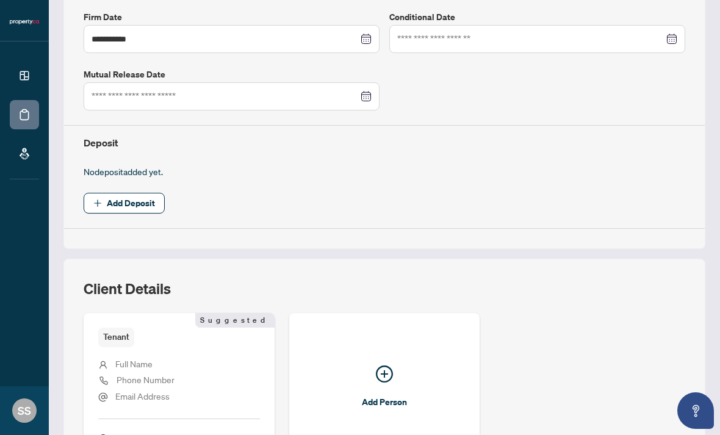
click at [157, 193] on button "Add Deposit" at bounding box center [124, 203] width 81 height 21
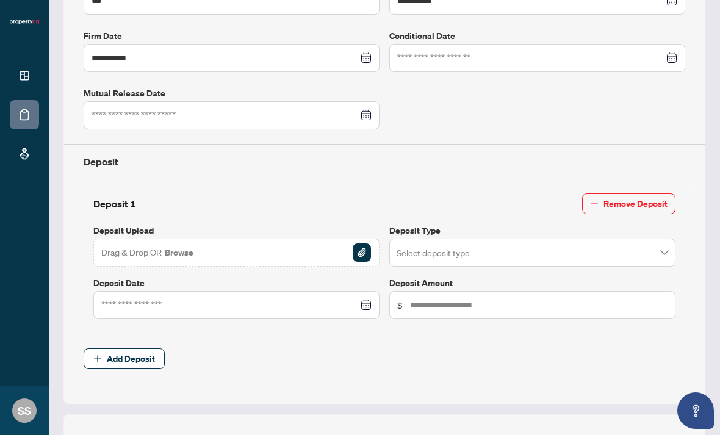
scroll to position [303, 0]
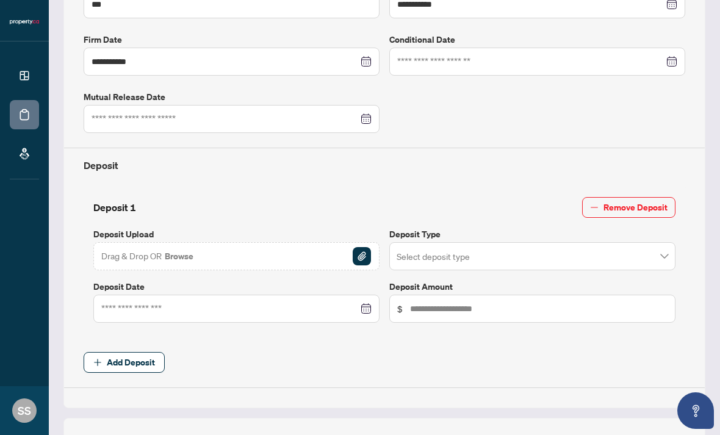
click at [458, 245] on input "search" at bounding box center [527, 258] width 261 height 27
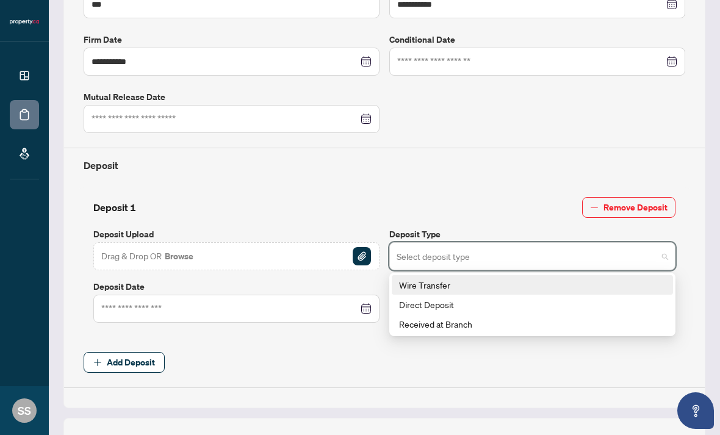
click at [459, 352] on span "Add Deposit" at bounding box center [385, 362] width 602 height 21
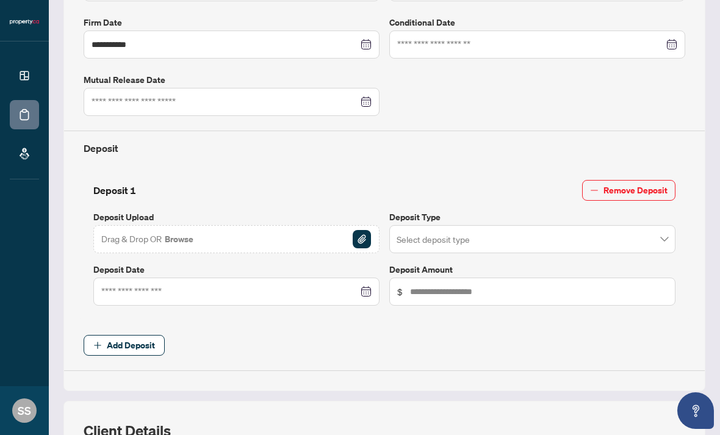
scroll to position [315, 0]
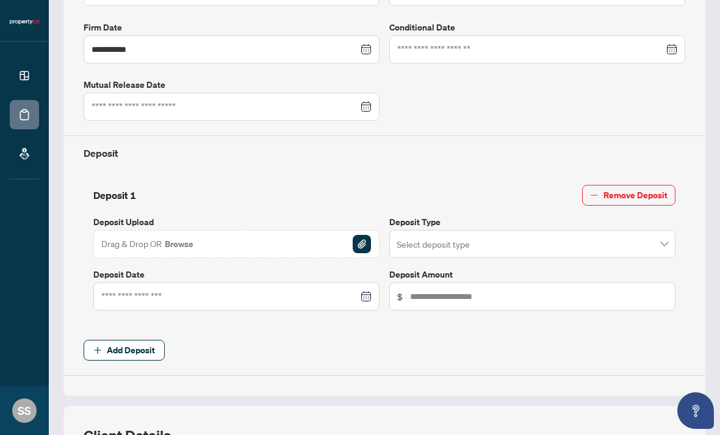
click at [483, 232] on input "search" at bounding box center [527, 245] width 261 height 27
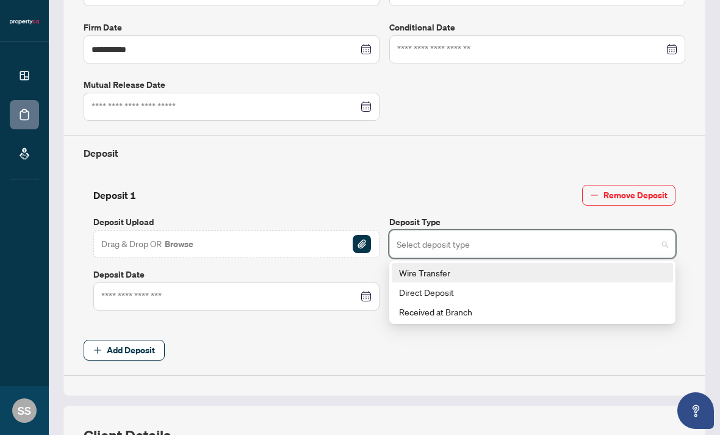
click at [478, 305] on div "Received at Branch" at bounding box center [532, 311] width 267 height 13
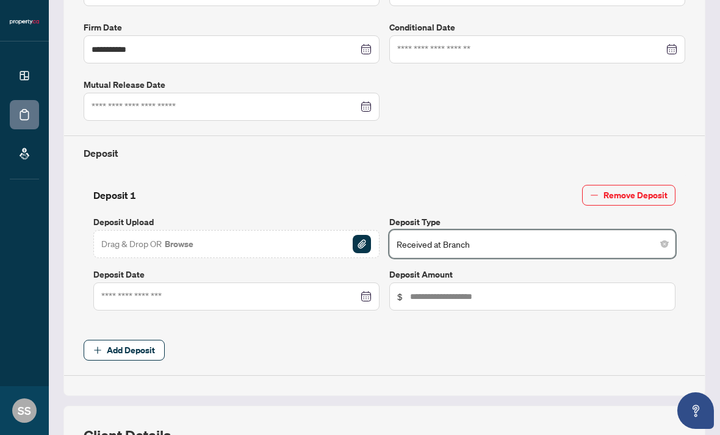
click at [306, 230] on div "Drag & Drop OR Browse" at bounding box center [236, 244] width 286 height 28
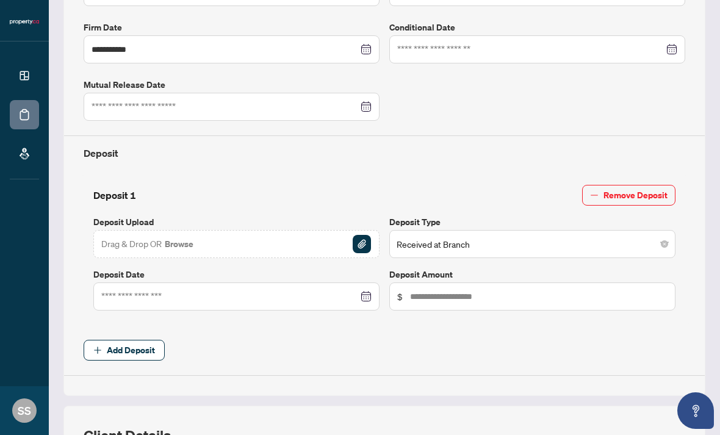
click at [369, 235] on img "button" at bounding box center [362, 244] width 18 height 18
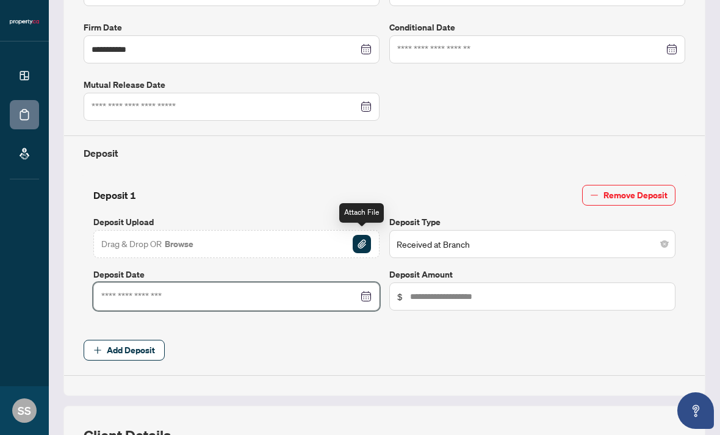
click at [326, 290] on input at bounding box center [229, 296] width 257 height 13
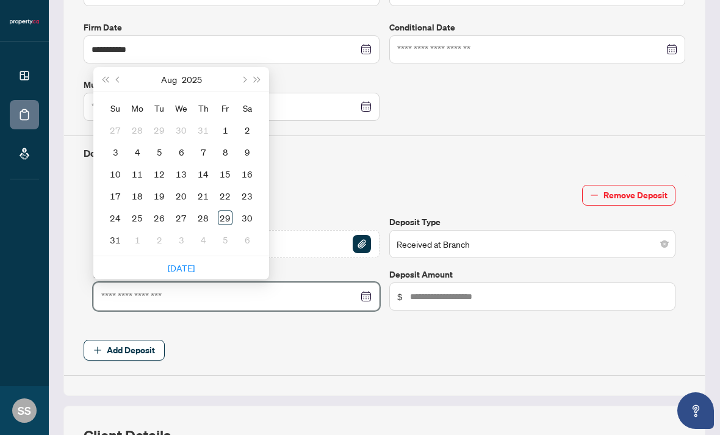
type input "**********"
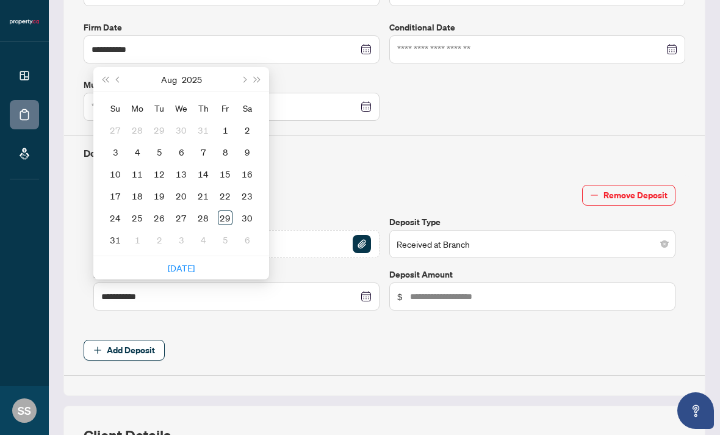
click at [188, 210] on div "27" at bounding box center [181, 217] width 15 height 15
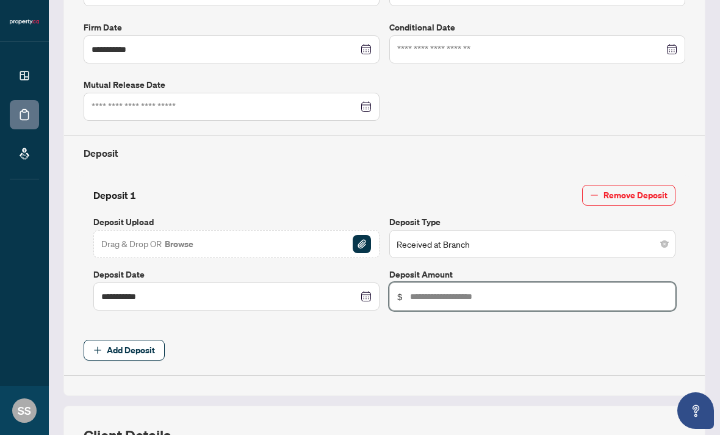
click at [503, 290] on input "text" at bounding box center [538, 296] width 257 height 13
type input "*****"
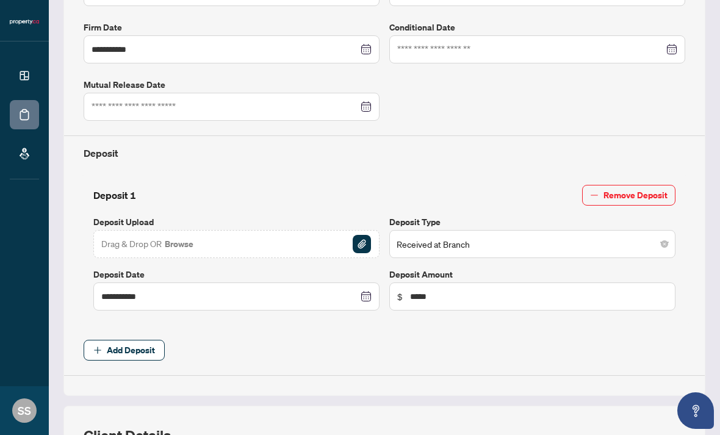
click at [581, 340] on span "Add Deposit" at bounding box center [385, 350] width 602 height 21
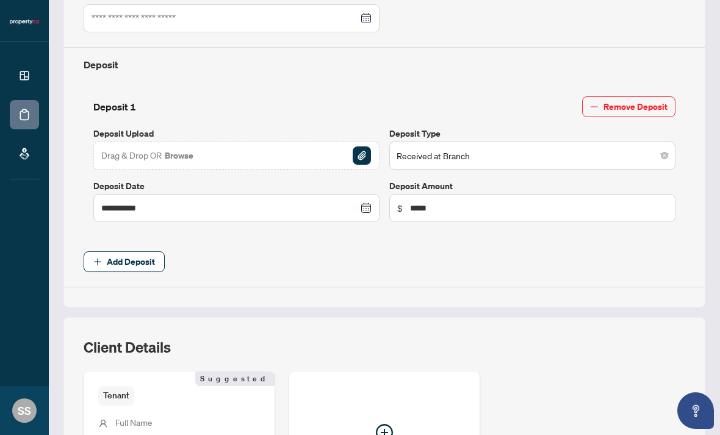
scroll to position [403, 0]
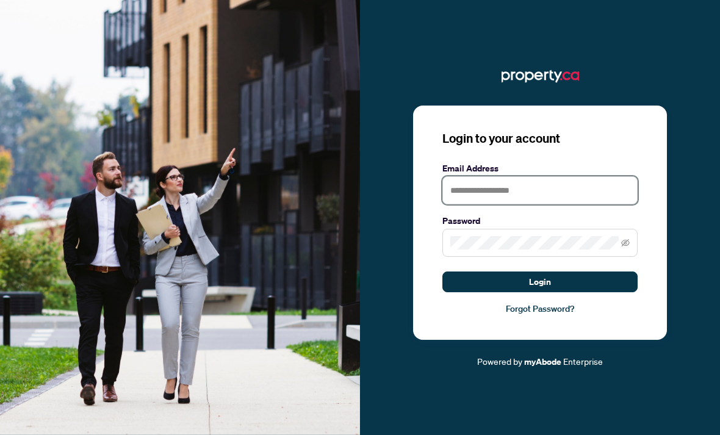
click at [558, 197] on input "text" at bounding box center [539, 190] width 195 height 28
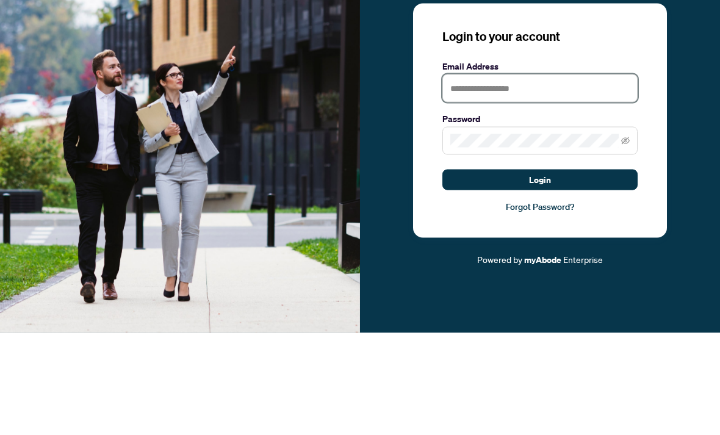
type input "**********"
click at [540, 271] on button "Login" at bounding box center [539, 281] width 195 height 21
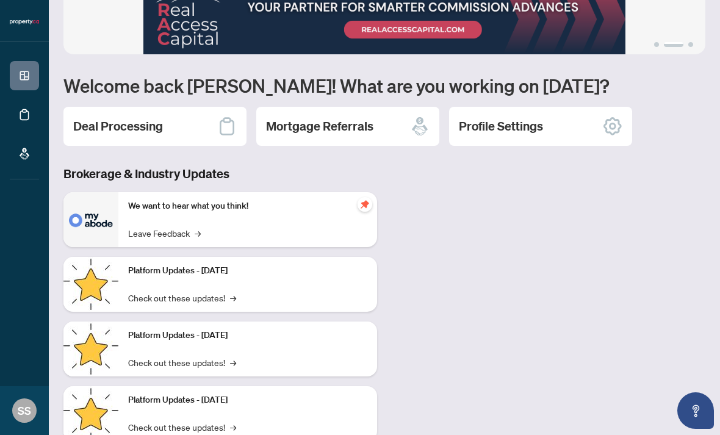
scroll to position [30, 0]
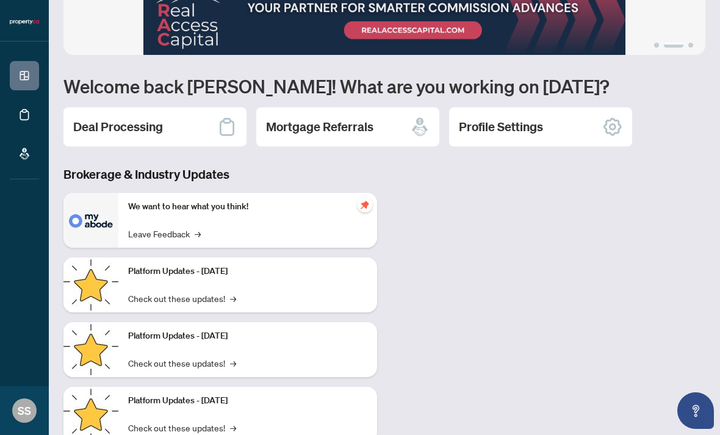
click at [167, 107] on div "Deal Processing" at bounding box center [154, 126] width 183 height 39
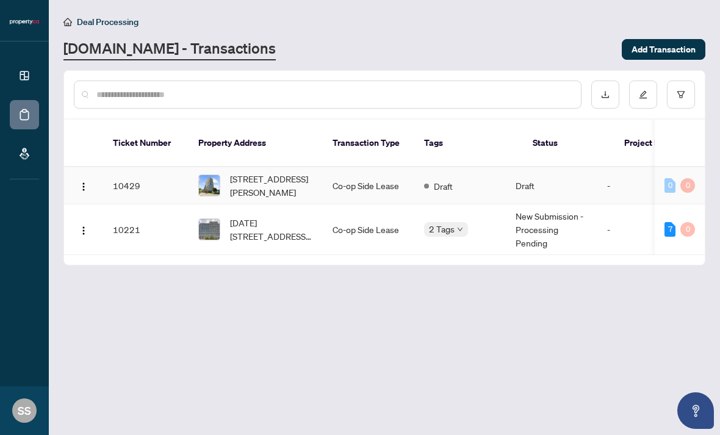
click at [265, 172] on span "[STREET_ADDRESS][PERSON_NAME]" at bounding box center [271, 185] width 83 height 27
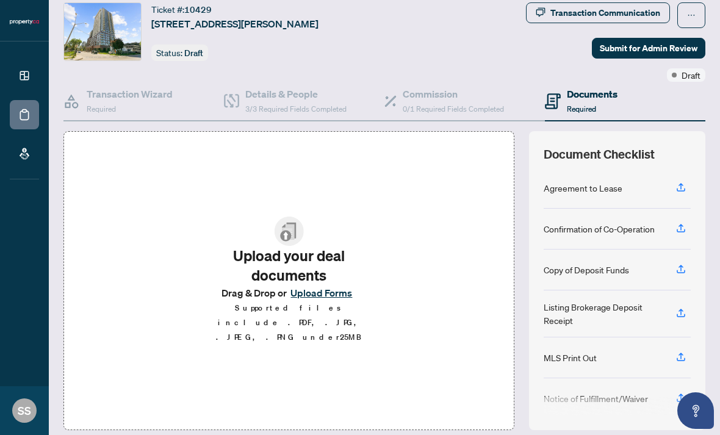
scroll to position [35, 0]
click at [319, 286] on button "Upload Forms" at bounding box center [321, 294] width 69 height 16
click at [336, 286] on button "Upload Forms" at bounding box center [321, 294] width 69 height 16
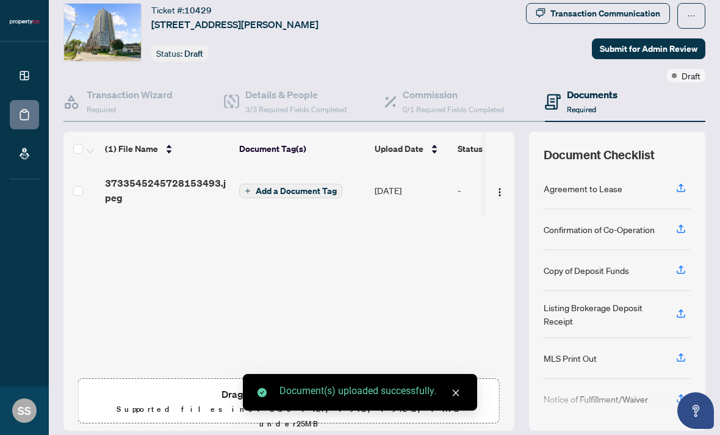
click at [329, 187] on span "Add a Document Tag" at bounding box center [296, 191] width 81 height 9
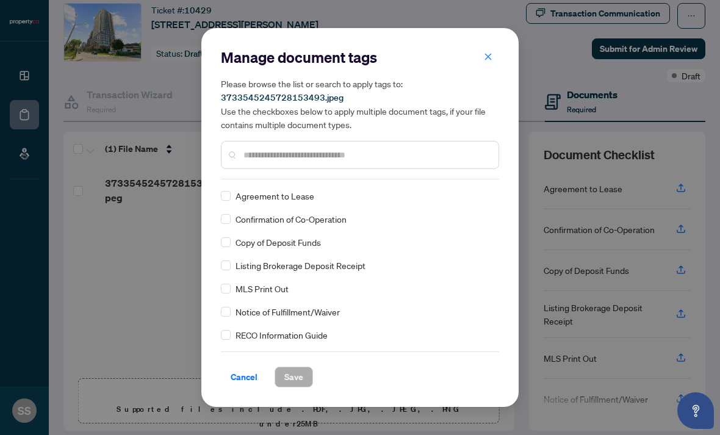
click at [314, 244] on span "Copy of Deposit Funds" at bounding box center [278, 242] width 85 height 13
click at [232, 234] on div "Agreement to Lease Confirmation of Co-Operation Copy of Deposit Funds Listing B…" at bounding box center [360, 265] width 278 height 153
click at [303, 372] on span "Save" at bounding box center [293, 377] width 19 height 20
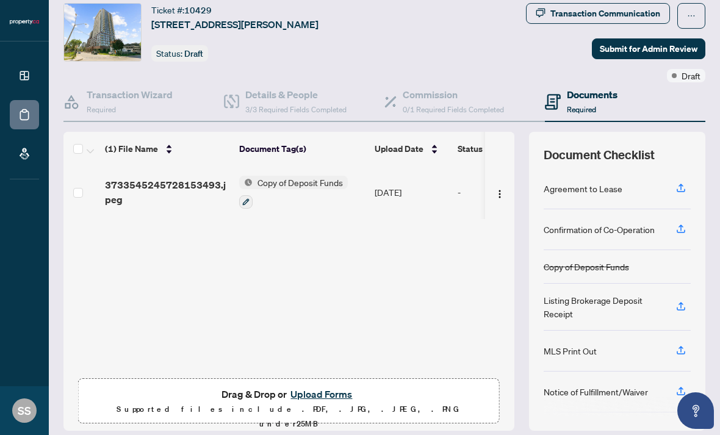
click at [326, 386] on button "Upload Forms" at bounding box center [321, 394] width 69 height 16
click at [329, 386] on button "Upload Forms" at bounding box center [321, 394] width 69 height 16
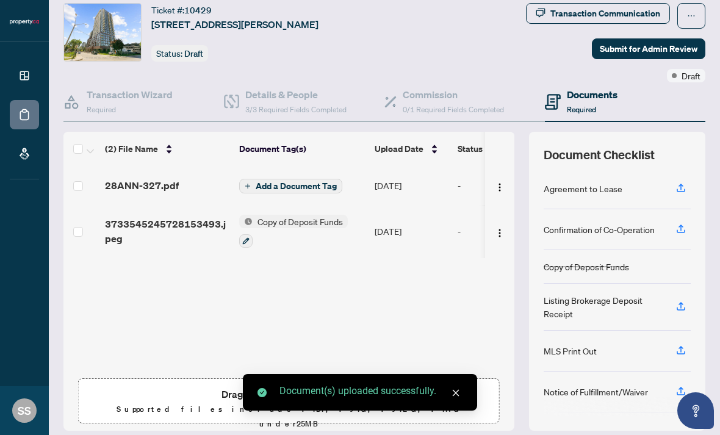
click at [320, 182] on span "Add a Document Tag" at bounding box center [296, 186] width 81 height 9
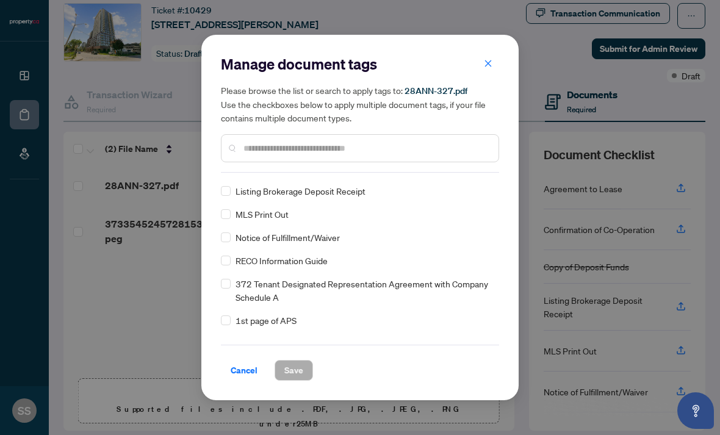
scroll to position [68, 0]
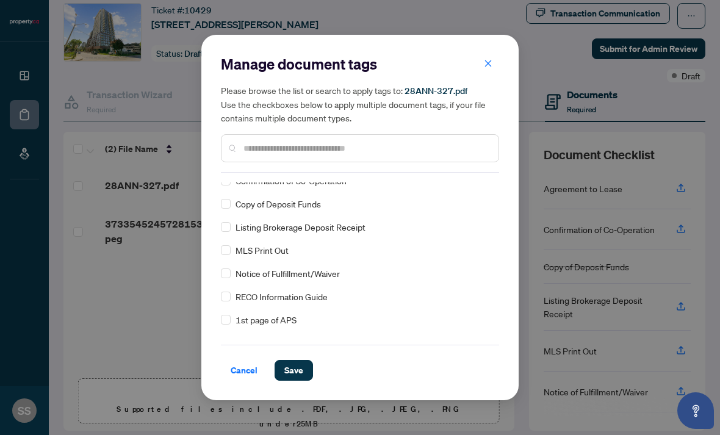
click at [303, 368] on button "Save" at bounding box center [294, 370] width 38 height 21
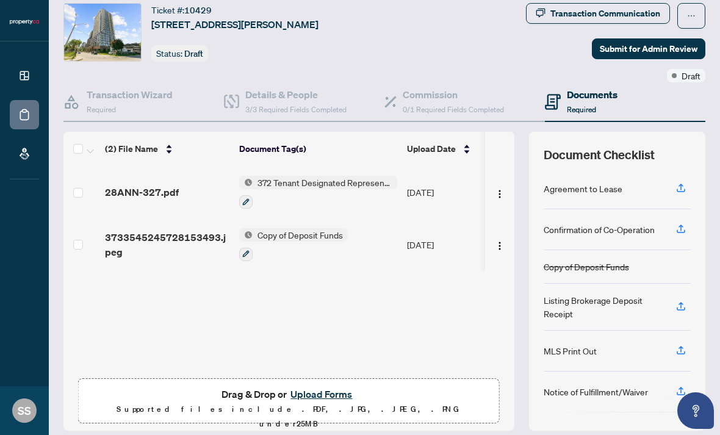
click at [328, 386] on button "Upload Forms" at bounding box center [321, 394] width 69 height 16
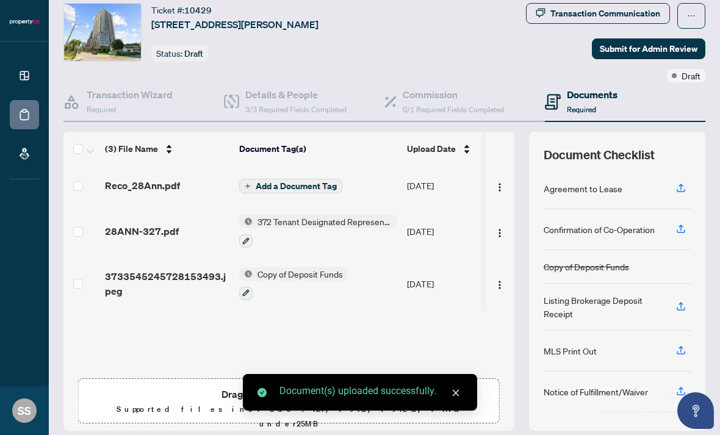
click at [314, 179] on button "Add a Document Tag" at bounding box center [290, 186] width 103 height 15
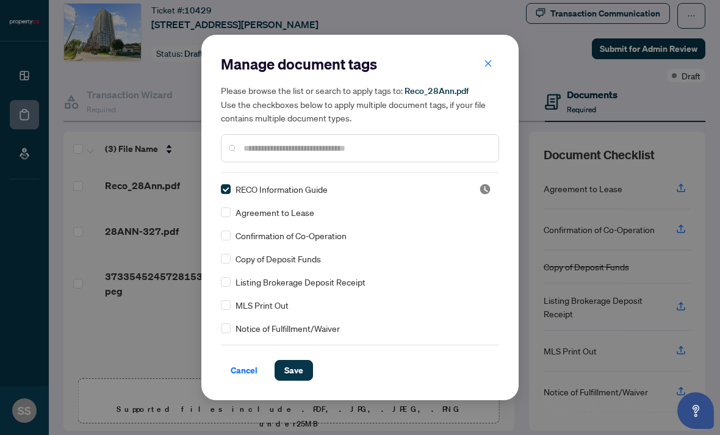
click at [297, 362] on span "Save" at bounding box center [293, 371] width 19 height 20
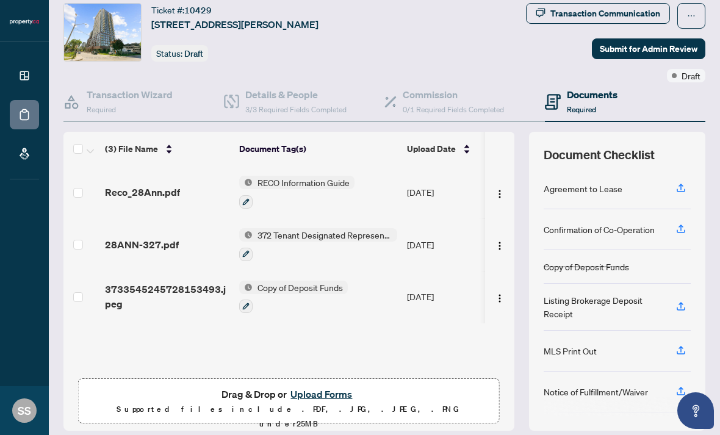
scroll to position [0, 0]
click at [317, 386] on button "Upload Forms" at bounding box center [321, 394] width 69 height 16
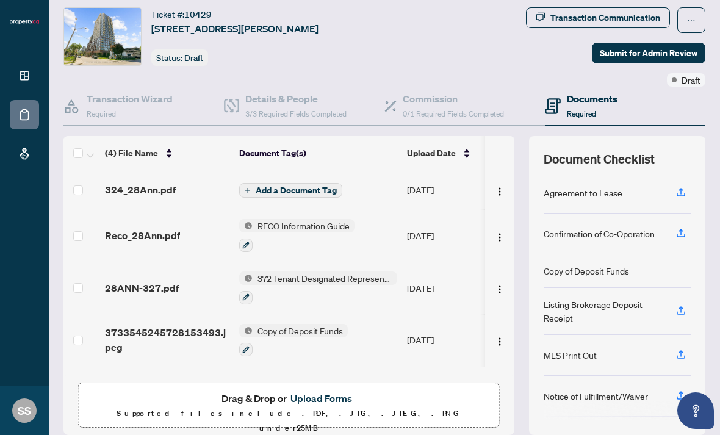
scroll to position [30, 0]
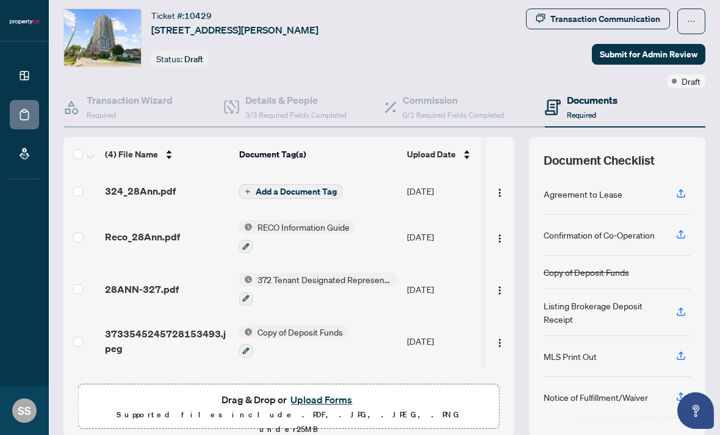
click at [347, 343] on div at bounding box center [293, 350] width 109 height 15
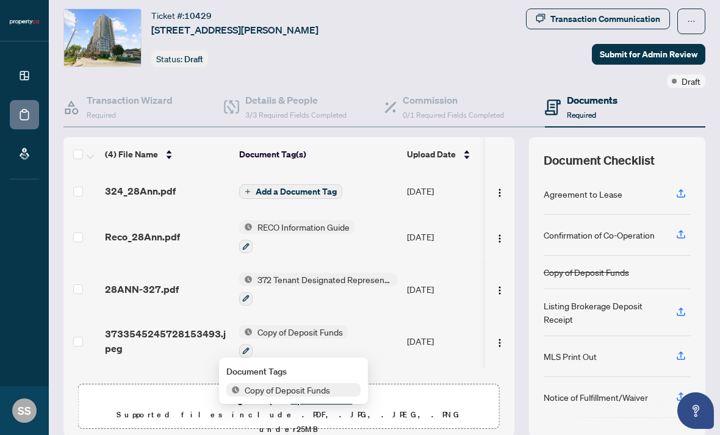
click at [322, 187] on span "Add a Document Tag" at bounding box center [296, 191] width 81 height 9
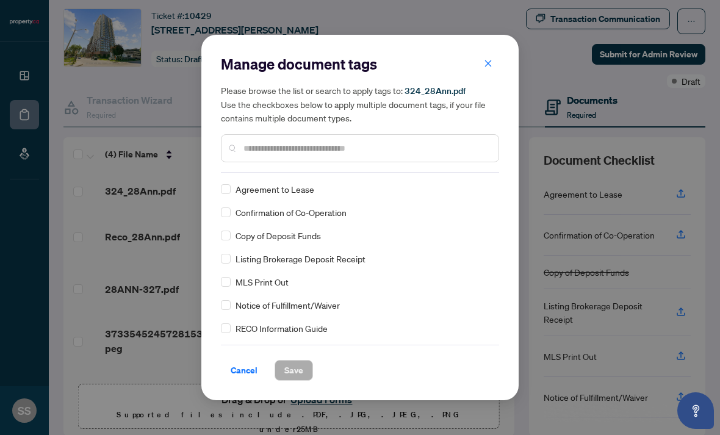
click at [338, 218] on span "Confirmation of Co-Operation" at bounding box center [291, 212] width 111 height 13
click at [306, 375] on button "Save" at bounding box center [294, 370] width 38 height 21
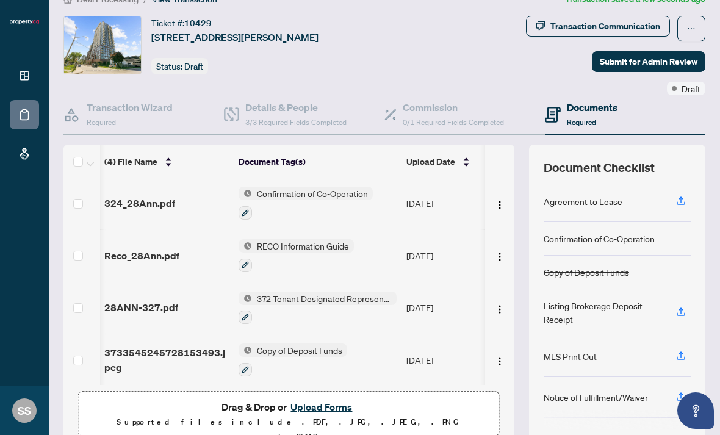
scroll to position [23, 0]
click at [612, 221] on div "Confirmation of Co-Operation" at bounding box center [617, 238] width 147 height 34
click at [332, 398] on button "Upload Forms" at bounding box center [321, 406] width 69 height 16
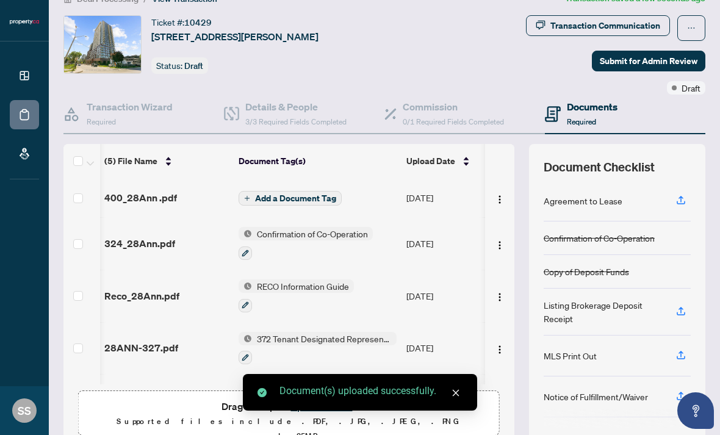
scroll to position [0, 1]
click at [317, 194] on span "Add a Document Tag" at bounding box center [295, 198] width 81 height 9
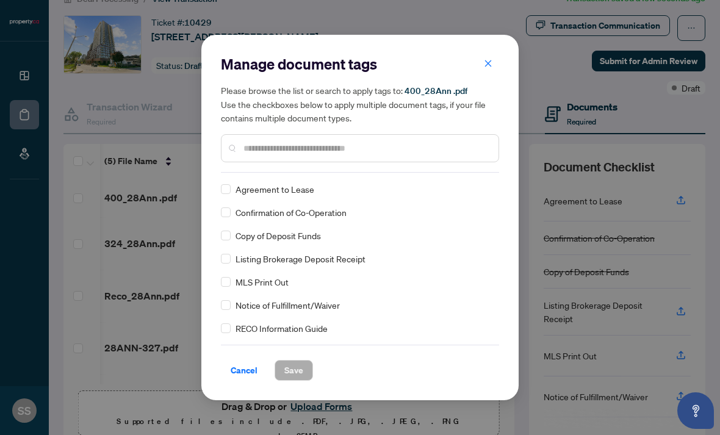
click at [307, 186] on span "Agreement to Lease" at bounding box center [275, 188] width 79 height 13
click at [299, 372] on span "Save" at bounding box center [293, 371] width 19 height 20
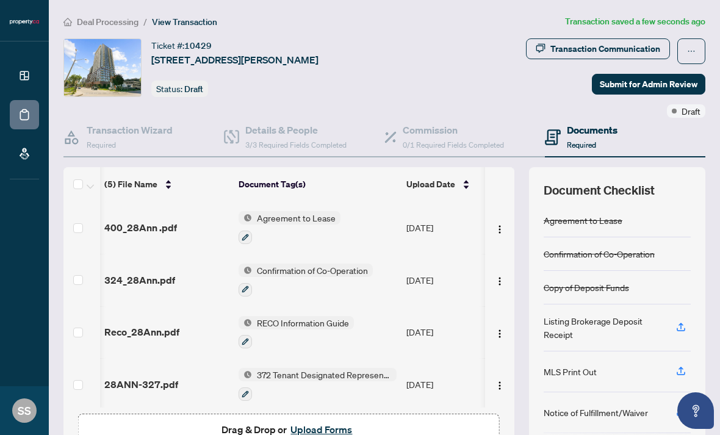
scroll to position [0, 0]
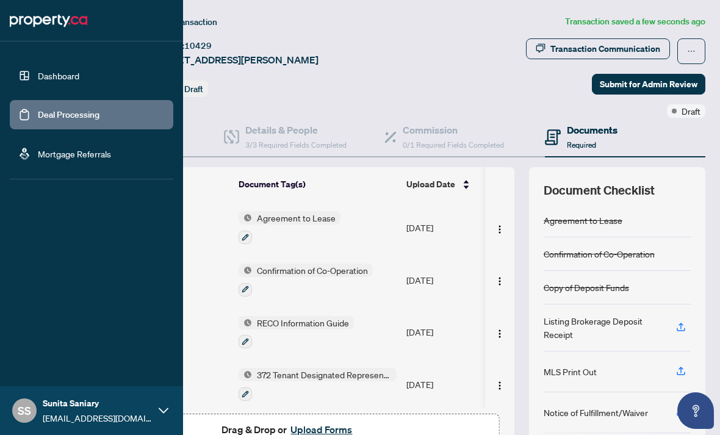
click at [79, 70] on link "Dashboard" at bounding box center [58, 75] width 41 height 11
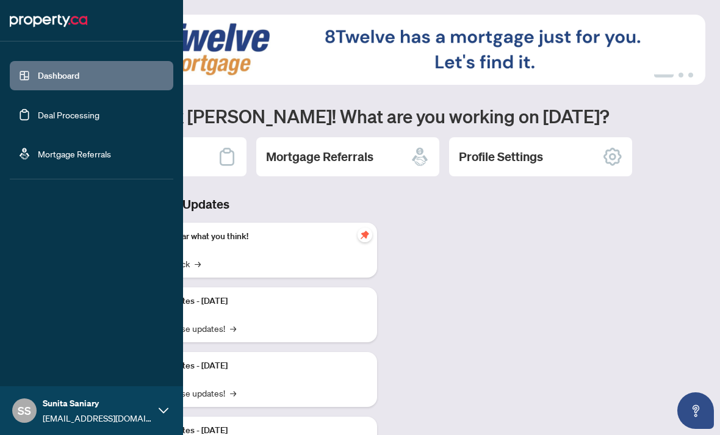
click at [74, 120] on link "Deal Processing" at bounding box center [69, 114] width 62 height 11
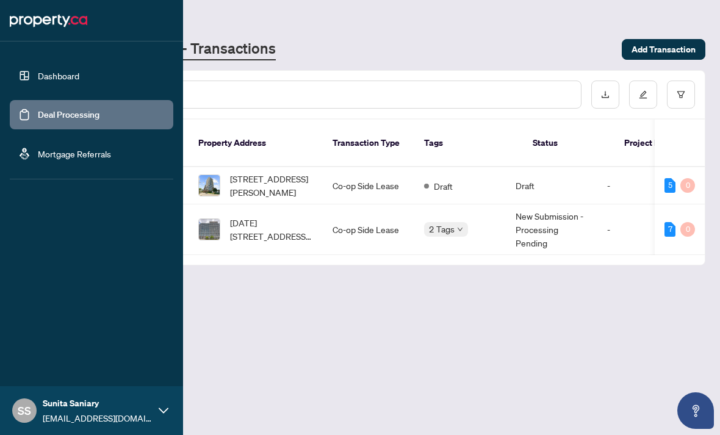
click at [291, 299] on main "Deal Processing Property.ca - Transactions Add Transaction Ticket Number Proper…" at bounding box center [384, 217] width 671 height 435
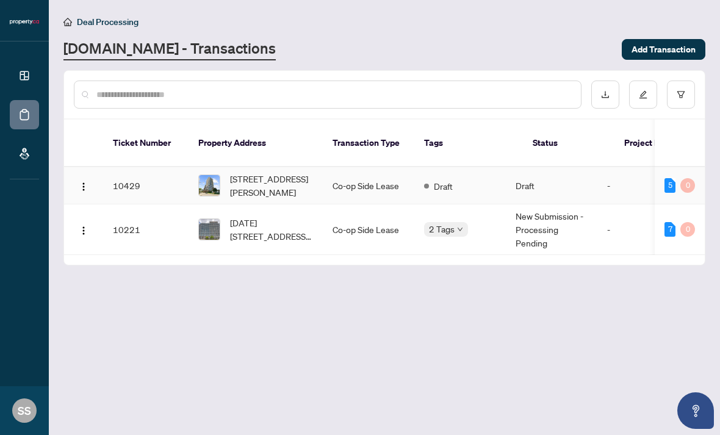
click at [133, 167] on td "10429" at bounding box center [145, 185] width 85 height 37
click at [456, 222] on div "2 Tags" at bounding box center [446, 229] width 44 height 14
click at [412, 261] on main "Deal Processing Property.ca - Transactions Add Transaction Ticket Number Proper…" at bounding box center [384, 217] width 671 height 435
